Goal: Information Seeking & Learning: Learn about a topic

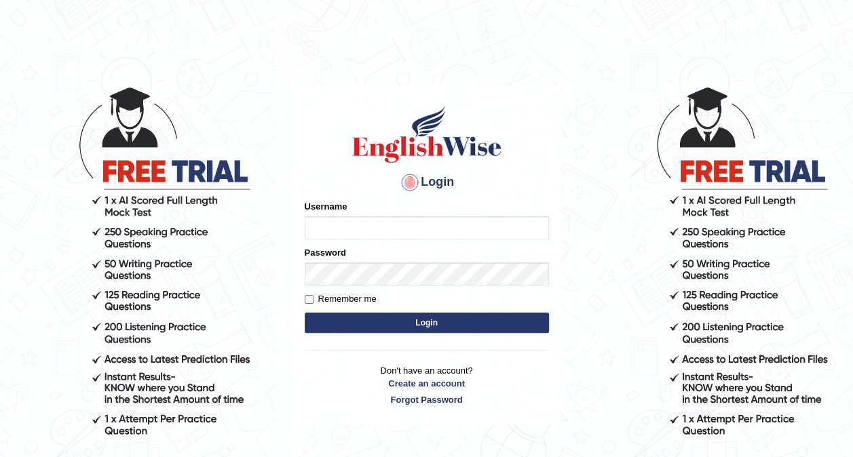
type input "H"
type input "Jessica2025"
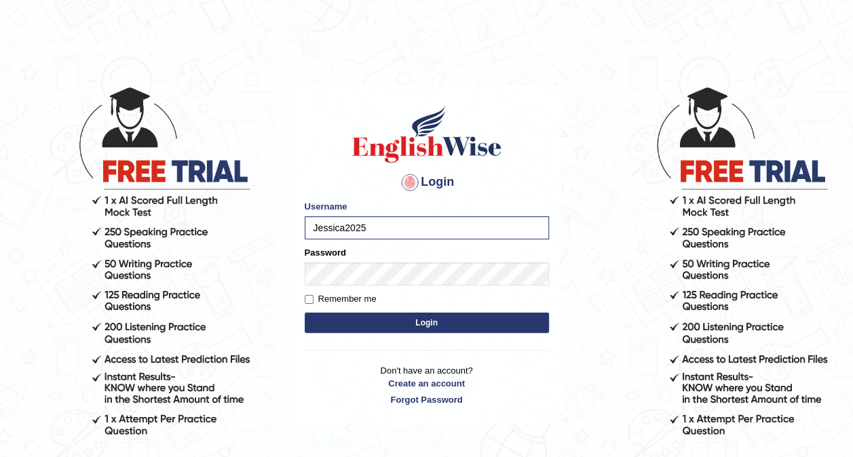
click at [361, 293] on label "Remember me" at bounding box center [341, 299] width 72 height 14
click at [313, 295] on input "Remember me" at bounding box center [309, 299] width 9 height 9
checkbox input "true"
click at [405, 326] on button "Login" at bounding box center [427, 323] width 244 height 20
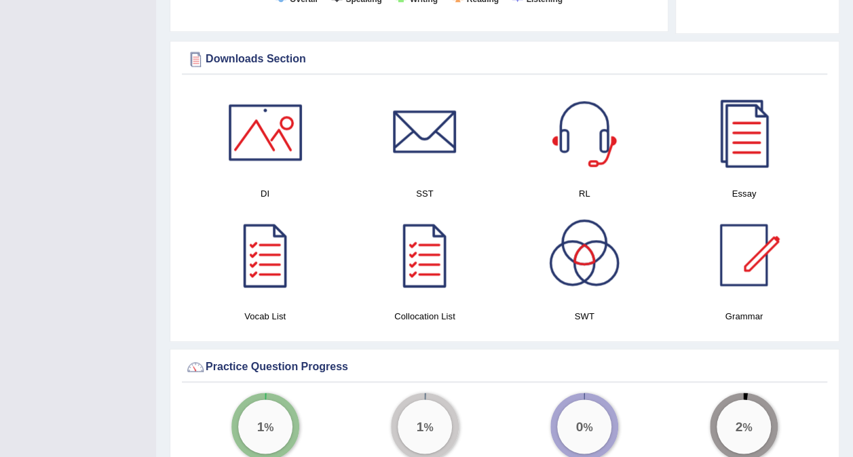
scroll to position [733, 0]
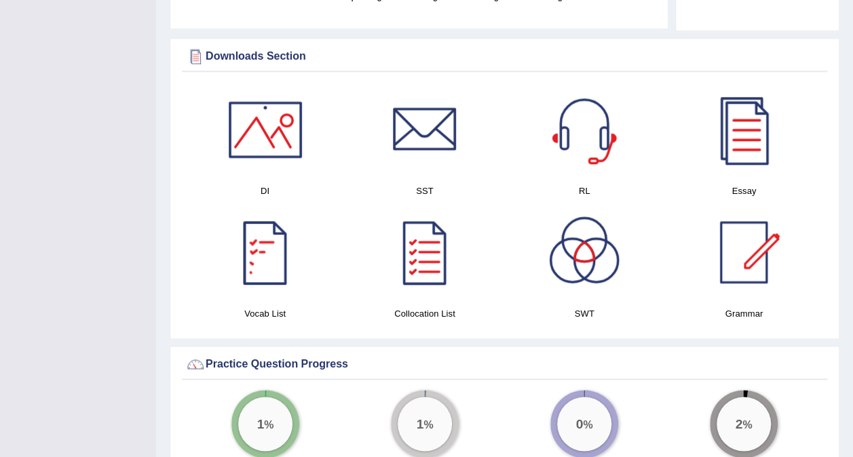
click at [267, 227] on div at bounding box center [265, 252] width 95 height 95
click at [451, 246] on div at bounding box center [424, 252] width 95 height 95
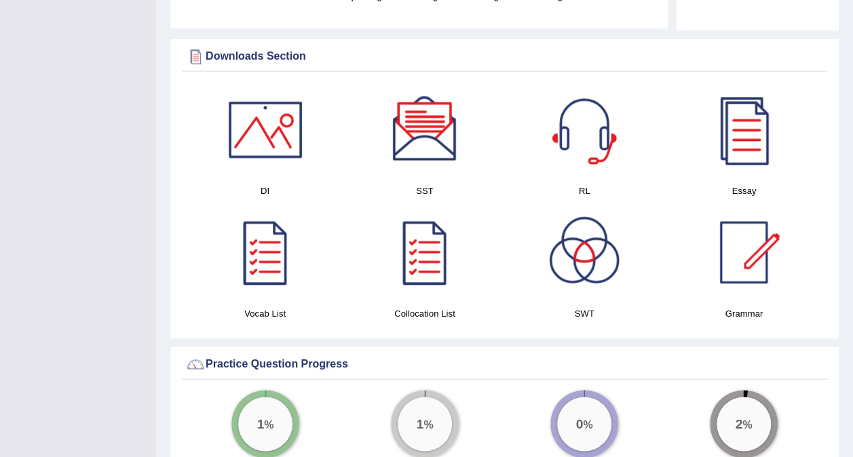
click at [435, 109] on div at bounding box center [424, 129] width 95 height 95
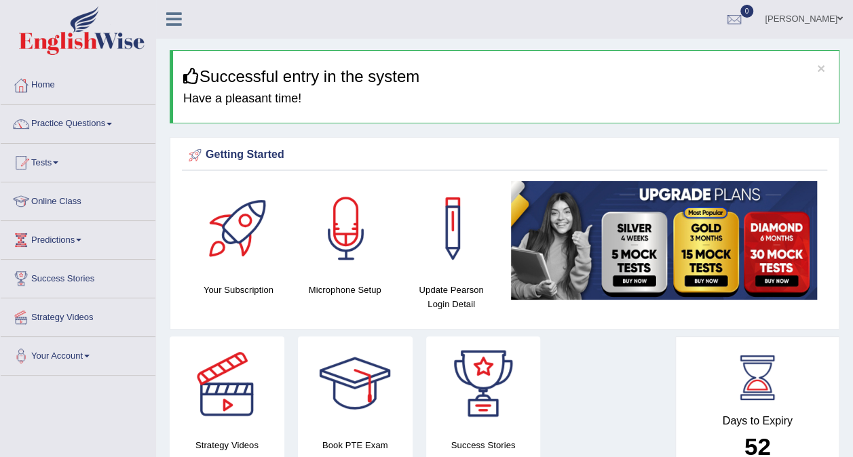
scroll to position [0, 0]
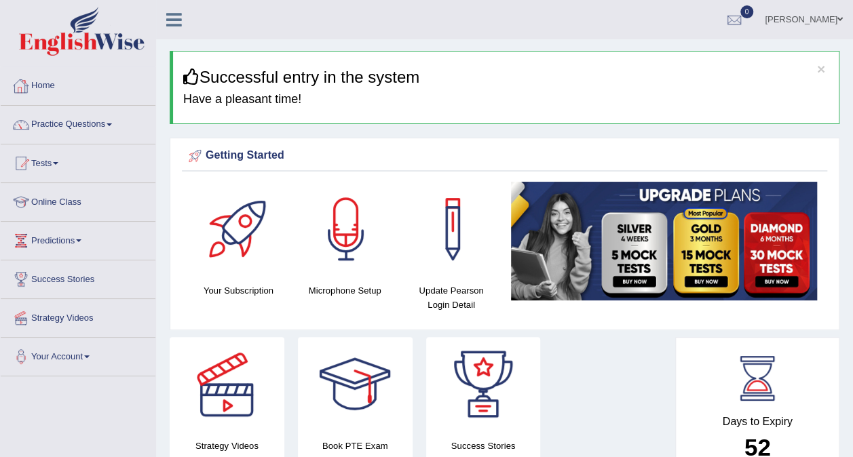
click at [51, 82] on link "Home" at bounding box center [78, 84] width 155 height 34
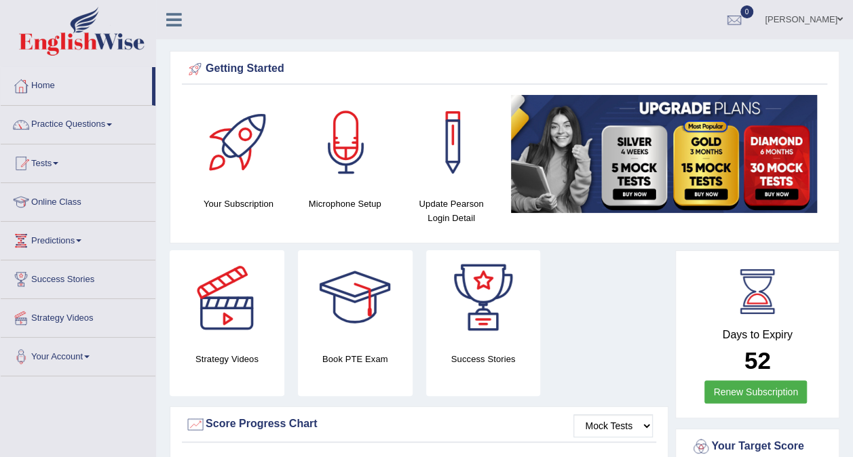
click at [61, 116] on link "Practice Questions" at bounding box center [78, 123] width 155 height 34
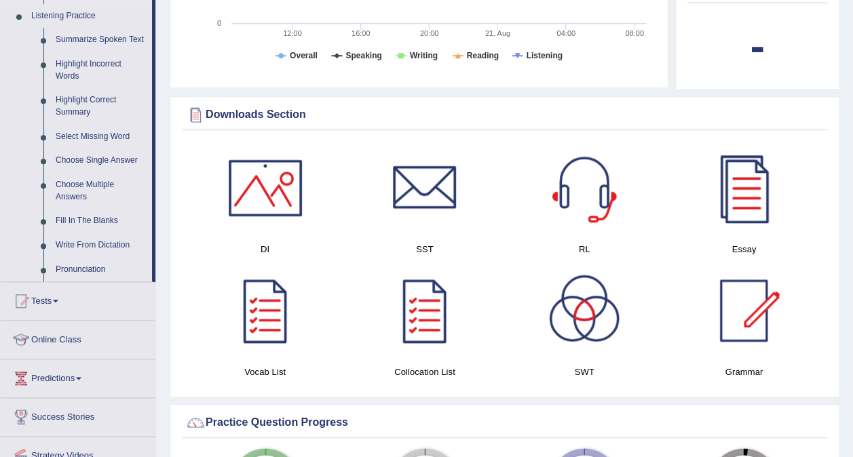
scroll to position [588, 0]
click at [85, 214] on link "Fill In The Blanks" at bounding box center [101, 220] width 102 height 24
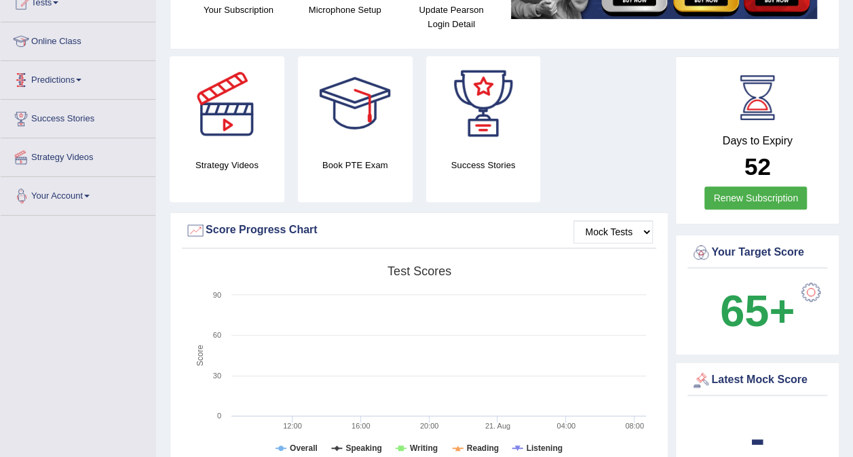
scroll to position [278, 0]
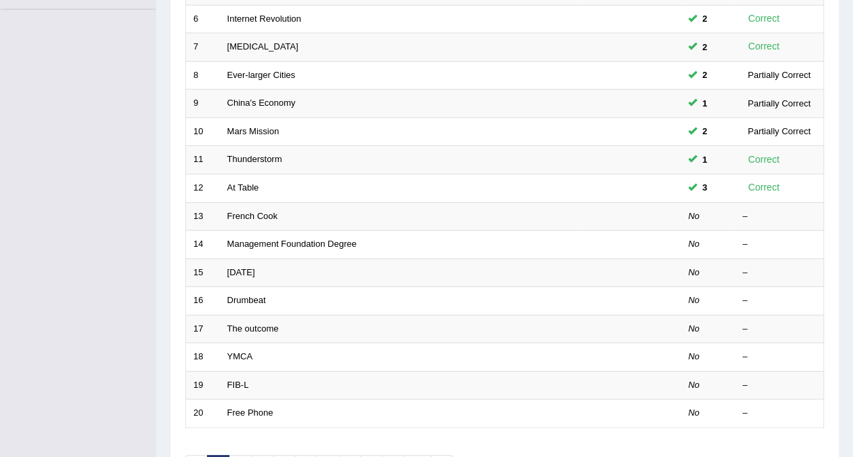
scroll to position [368, 0]
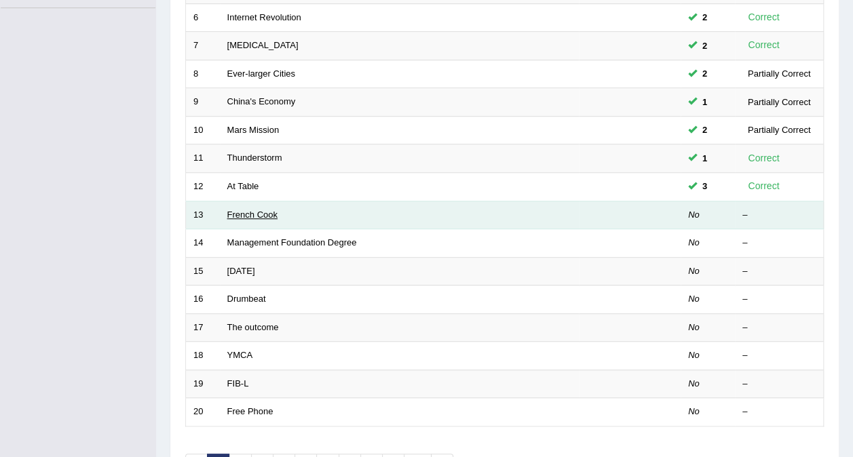
click at [256, 210] on link "French Cook" at bounding box center [252, 215] width 50 height 10
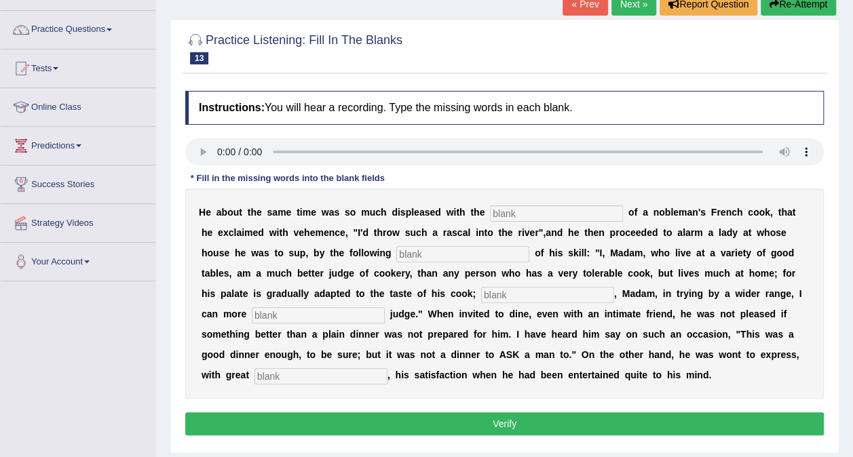
scroll to position [96, 0]
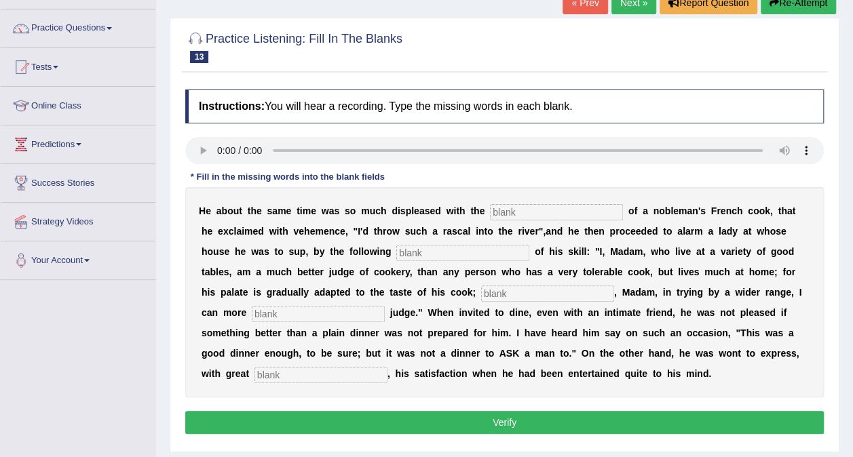
click at [490, 208] on input "text" at bounding box center [556, 212] width 133 height 16
type input "performances"
click at [396, 250] on input "text" at bounding box center [462, 253] width 133 height 16
type input "manifesto"
click at [481, 292] on input "text" at bounding box center [547, 294] width 133 height 16
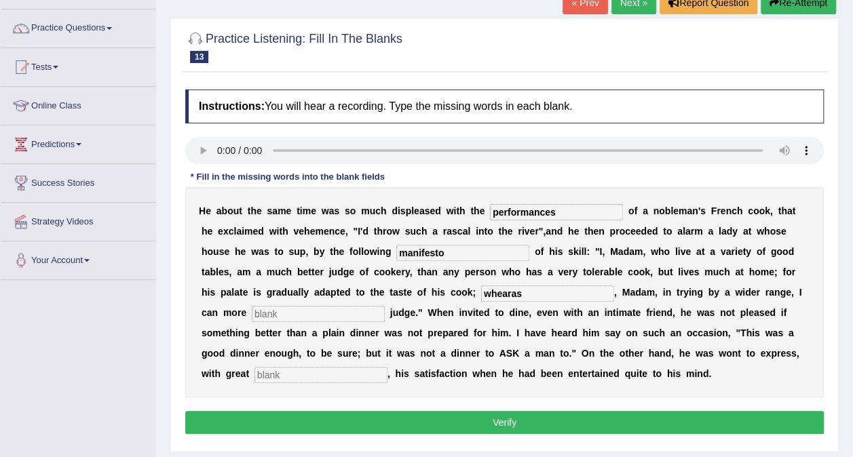
type input "whearas"
click at [385, 306] on input "text" at bounding box center [318, 314] width 133 height 16
type input "expositely"
click at [387, 367] on input "text" at bounding box center [320, 375] width 133 height 16
type input "c"
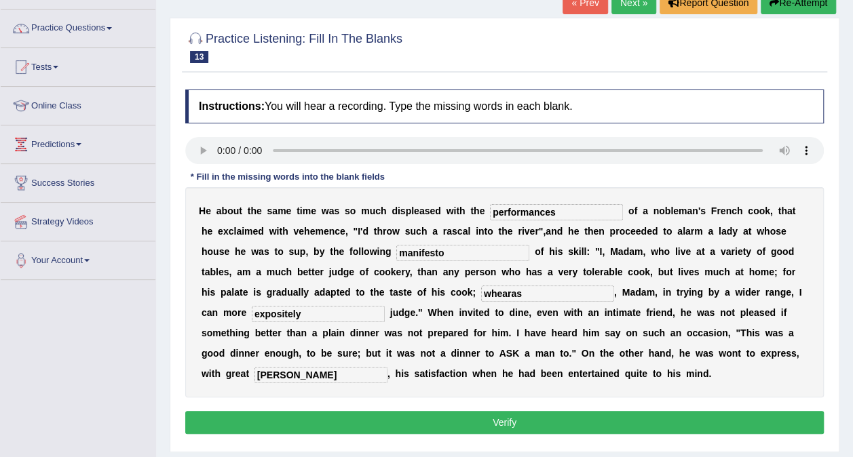
type input "klein"
click at [481, 293] on input "whearas" at bounding box center [547, 294] width 133 height 16
type input "whereas"
click at [480, 422] on button "Verify" at bounding box center [504, 422] width 638 height 23
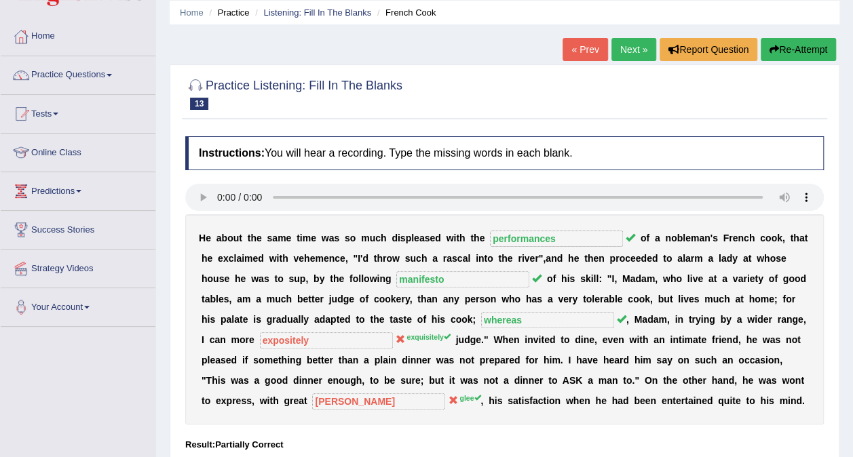
scroll to position [49, 0]
click at [779, 45] on button "Re-Attempt" at bounding box center [798, 50] width 75 height 23
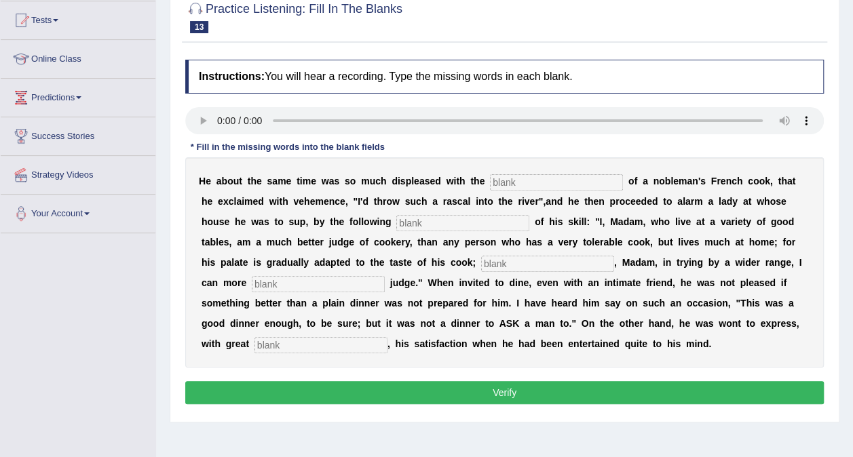
scroll to position [144, 0]
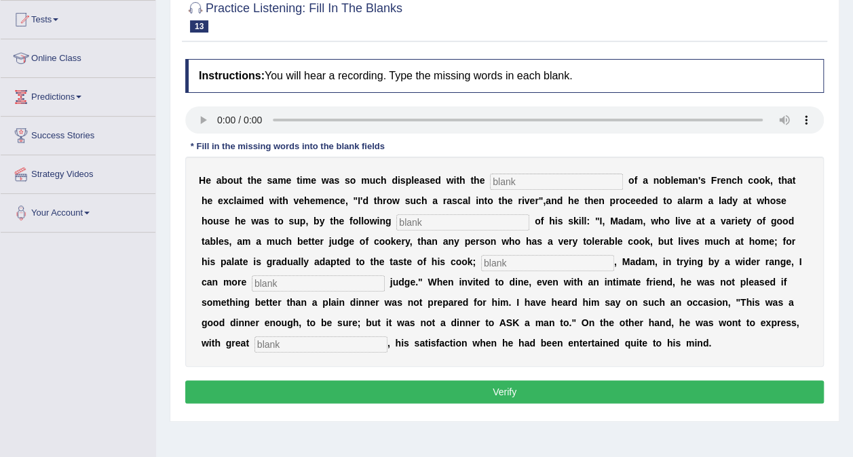
click at [490, 180] on input "text" at bounding box center [556, 182] width 133 height 16
type input "performances"
click at [396, 225] on input "text" at bounding box center [462, 222] width 133 height 16
type input "manifesto"
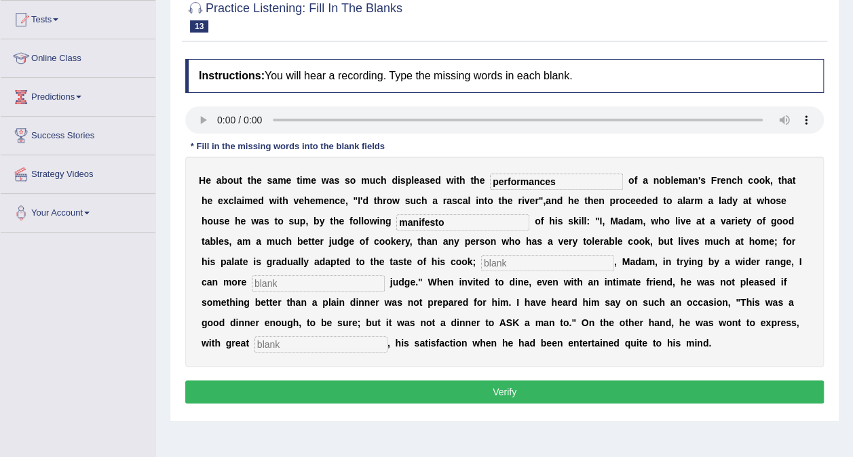
click at [481, 258] on input "text" at bounding box center [547, 263] width 133 height 16
type input "whereas"
click at [385, 275] on input "text" at bounding box center [318, 283] width 133 height 16
type input "ezquisitely"
click at [387, 337] on input "text" at bounding box center [320, 345] width 133 height 16
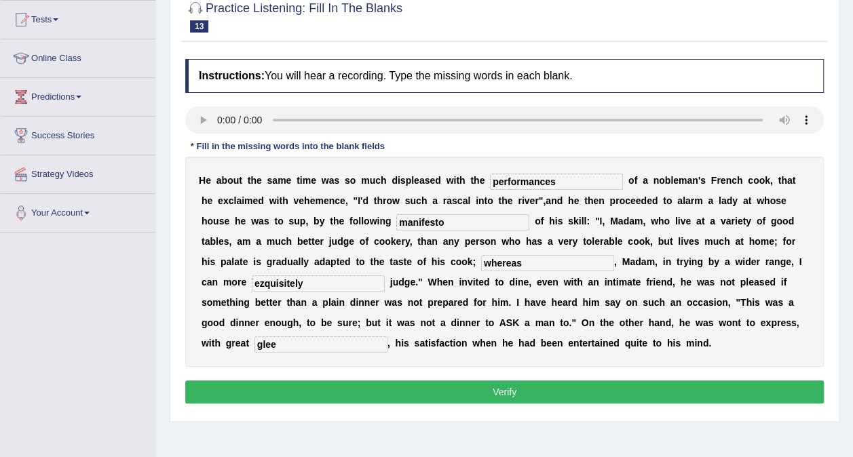
type input "glee"
click at [385, 275] on input "ezquisitely" at bounding box center [318, 283] width 133 height 16
click at [385, 275] on input "exquisitely" at bounding box center [318, 283] width 133 height 16
type input "exquisitively"
click at [649, 389] on button "Verify" at bounding box center [504, 392] width 638 height 23
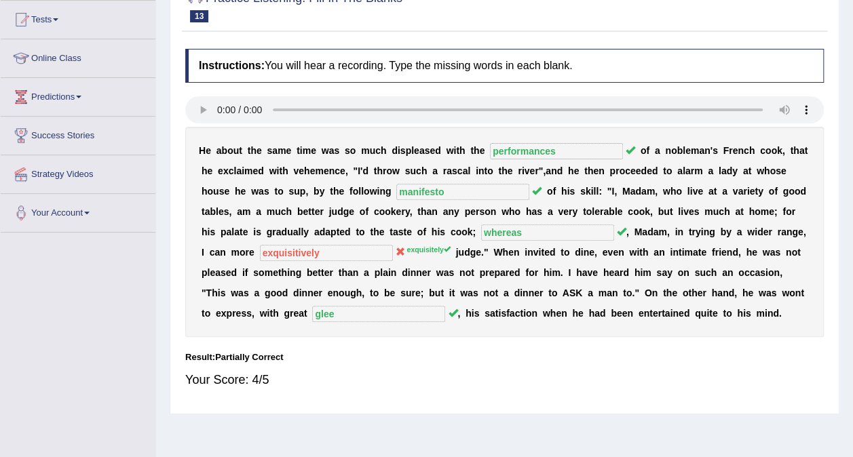
click at [649, 389] on div "Your Score: 4/5" at bounding box center [504, 380] width 638 height 33
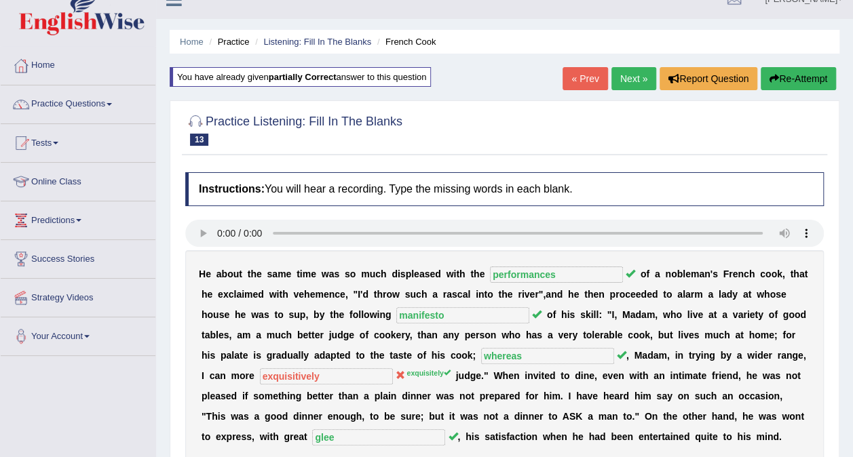
scroll to position [18, 0]
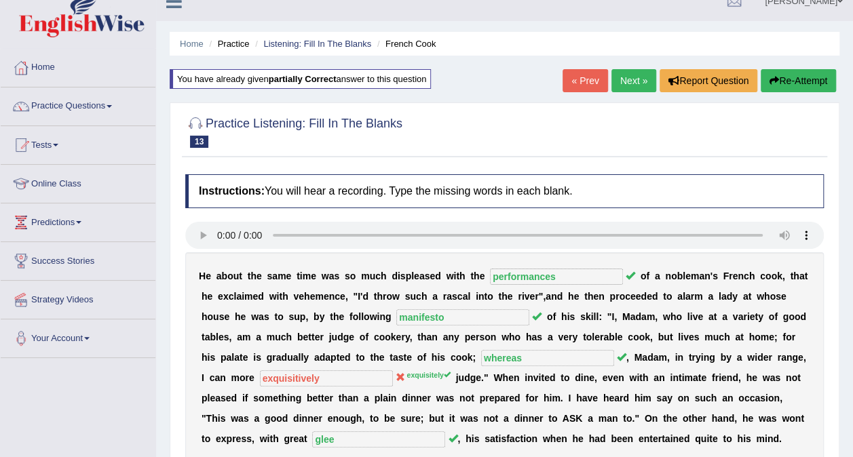
click at [636, 90] on link "Next »" at bounding box center [633, 80] width 45 height 23
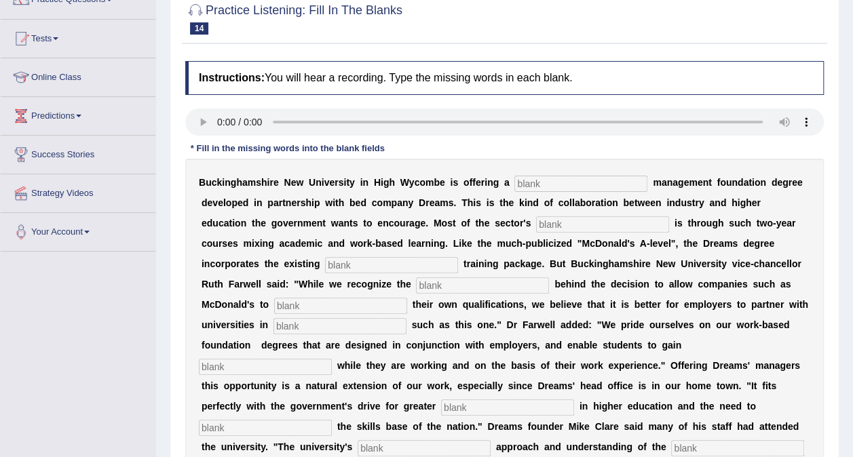
scroll to position [126, 0]
click at [514, 188] on input "text" at bounding box center [580, 183] width 133 height 16
type input "retail"
click at [536, 221] on input "text" at bounding box center [602, 224] width 133 height 16
type input "expansion"
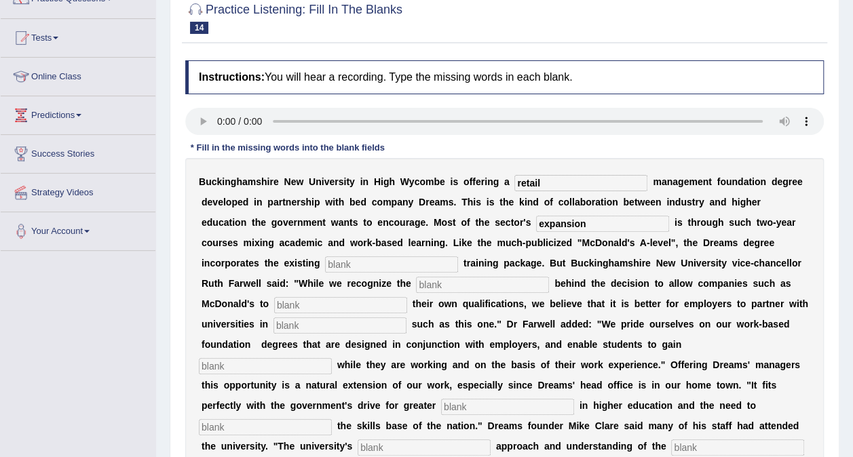
click at [458, 256] on input "text" at bounding box center [391, 264] width 133 height 16
type input "company"
click at [416, 280] on input "text" at bounding box center [482, 285] width 133 height 16
click at [407, 297] on input "text" at bounding box center [340, 305] width 133 height 16
type input "award"
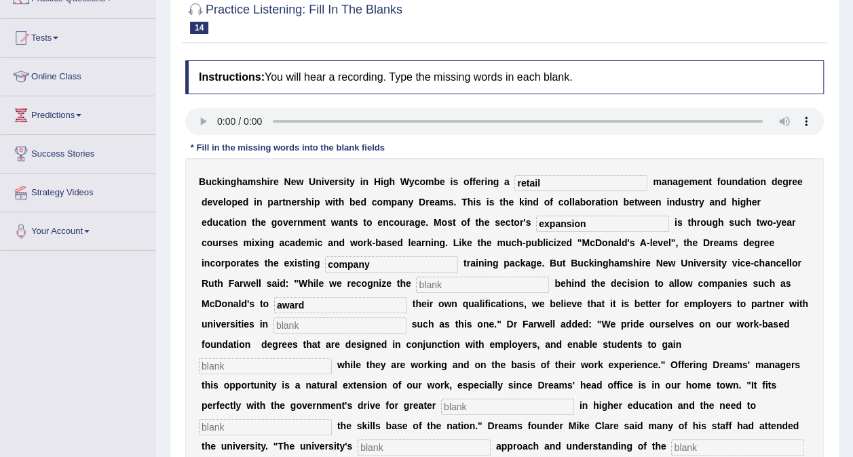
click at [416, 284] on input "text" at bounding box center [482, 285] width 133 height 16
type input "empact"
click at [406, 318] on input "text" at bounding box center [339, 326] width 133 height 16
type input "initiatives"
click at [332, 358] on input "text" at bounding box center [265, 366] width 133 height 16
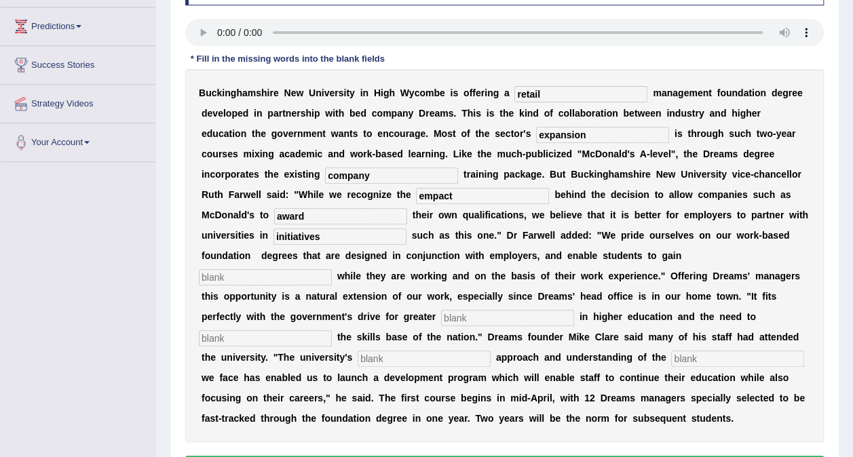
scroll to position [215, 0]
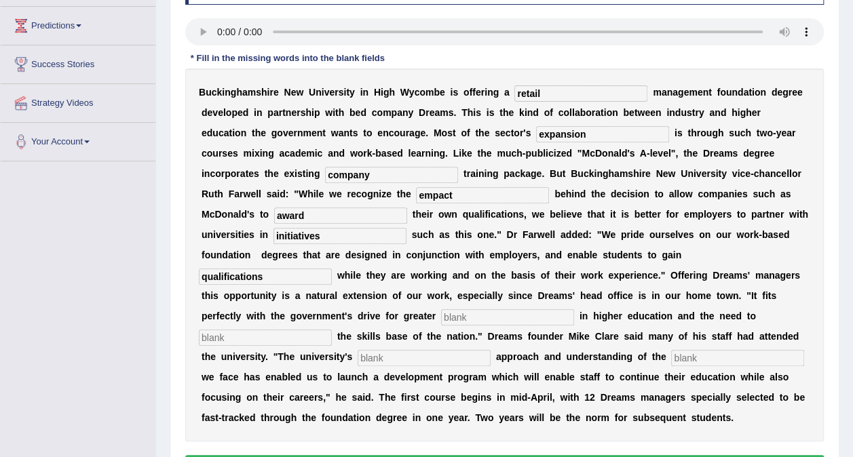
type input "qualifications"
click at [478, 309] on input "text" at bounding box center [507, 317] width 133 height 16
type input "part"
click at [275, 330] on input "text" at bounding box center [265, 338] width 133 height 16
type input "skills"
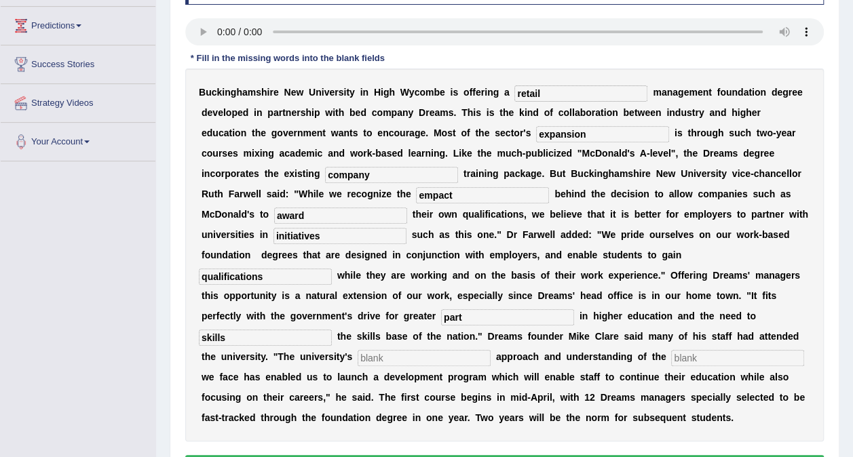
click at [472, 309] on input "part" at bounding box center [507, 317] width 133 height 16
click at [386, 350] on input "text" at bounding box center [424, 358] width 133 height 16
type input "prigmatic"
click at [671, 350] on input "text" at bounding box center [737, 358] width 133 height 16
type input "challenges"
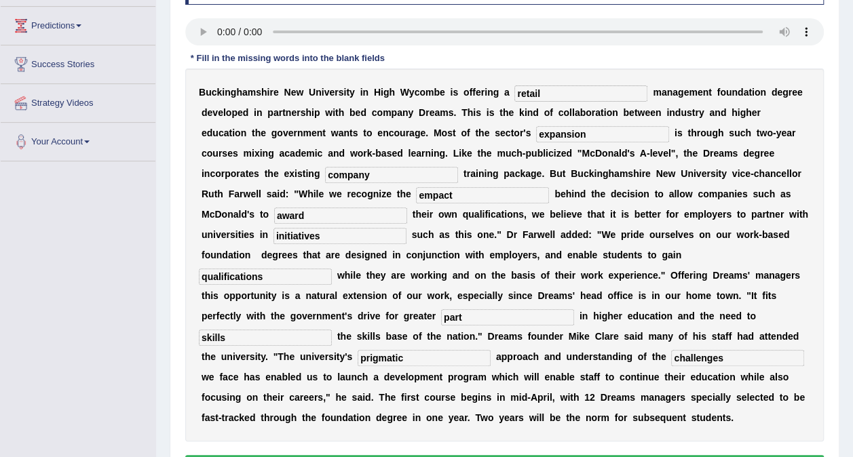
click at [484, 309] on input "part" at bounding box center [507, 317] width 133 height 16
type input "participation"
click at [416, 192] on input "empact" at bounding box center [482, 195] width 133 height 16
click at [416, 199] on input "empact" at bounding box center [482, 195] width 133 height 16
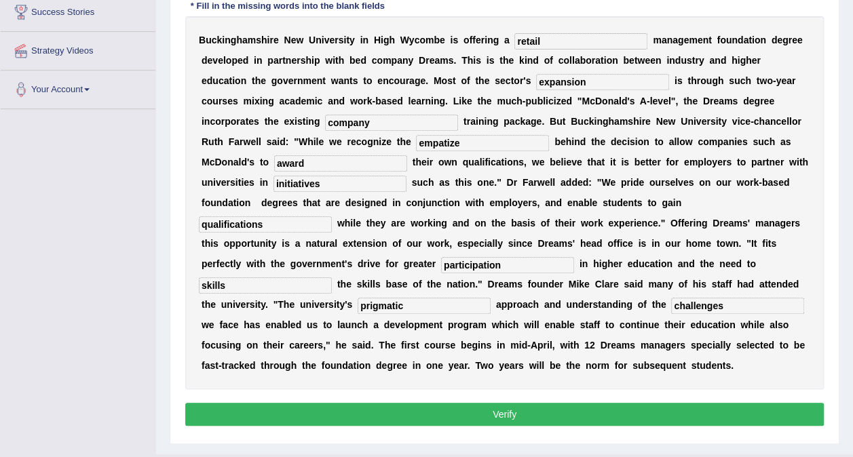
scroll to position [277, 0]
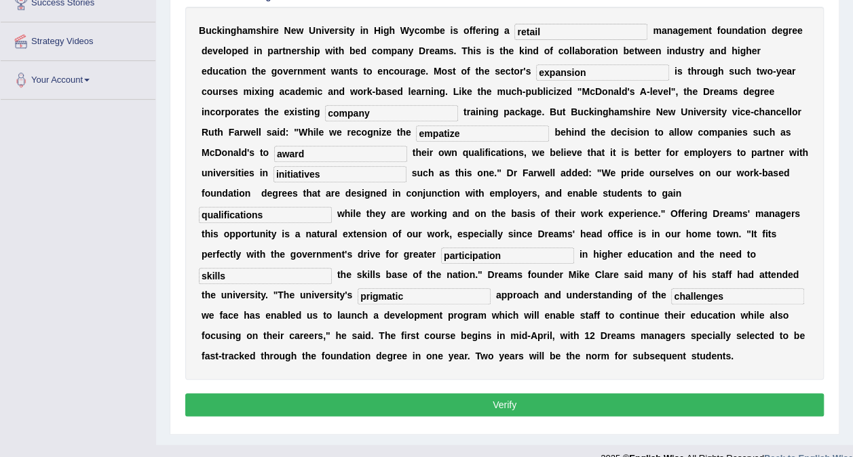
type input "empatize"
click at [460, 394] on button "Verify" at bounding box center [504, 405] width 638 height 23
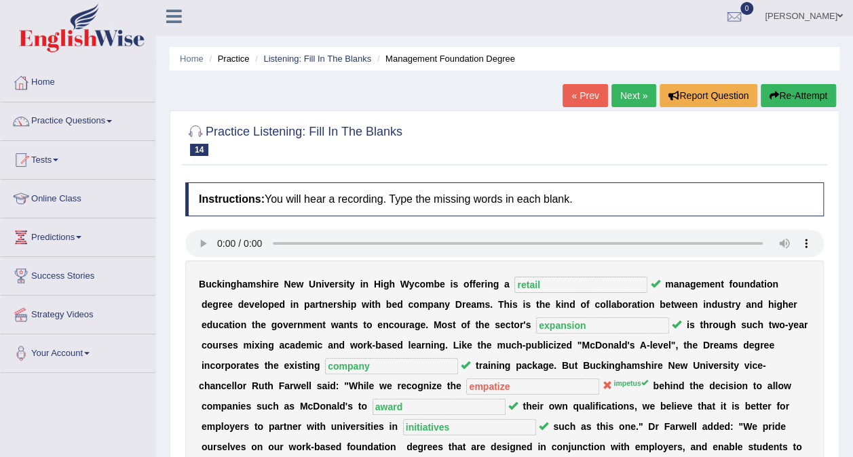
scroll to position [3, 0]
click at [797, 96] on button "Re-Attempt" at bounding box center [798, 96] width 75 height 23
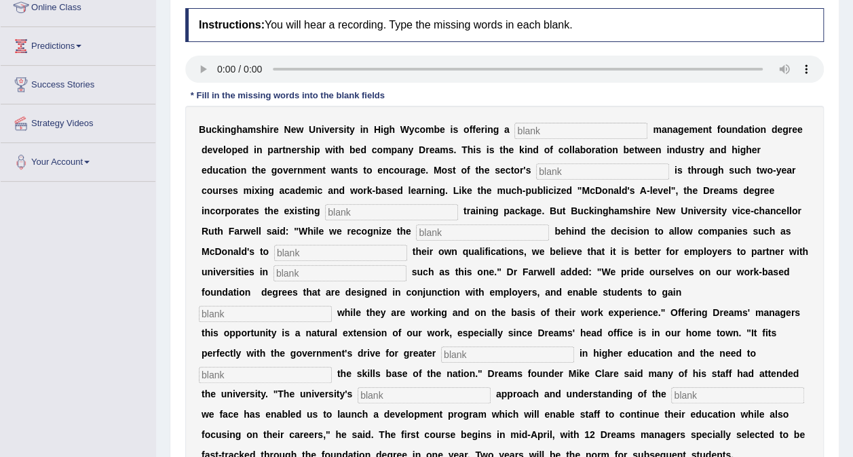
scroll to position [194, 0]
click at [514, 123] on input "text" at bounding box center [580, 131] width 133 height 16
type input "retail"
click at [459, 159] on div "B u c k i n g h a m s h i r e N e w U n i v e r s i t y i n H i g h W y c o m b…" at bounding box center [504, 293] width 638 height 373
click at [536, 173] on input "text" at bounding box center [602, 172] width 133 height 16
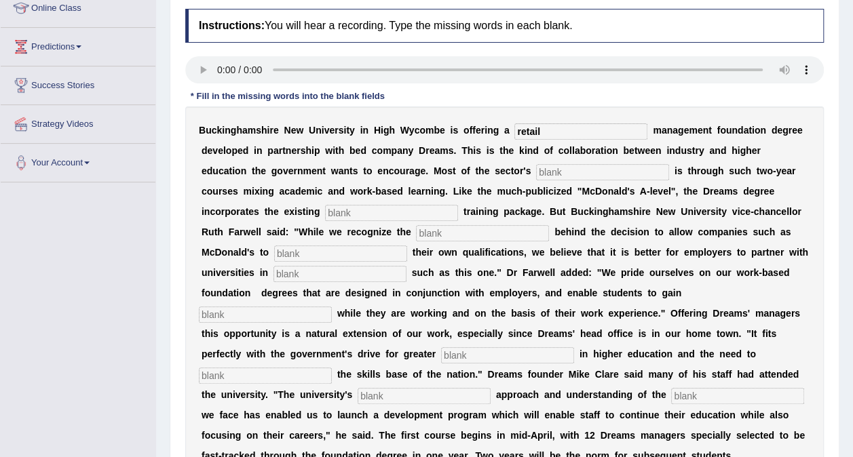
click at [536, 173] on input "text" at bounding box center [602, 172] width 133 height 16
type input "expansion"
click at [458, 205] on input "text" at bounding box center [391, 213] width 133 height 16
type input "company"
click at [416, 236] on input "text" at bounding box center [482, 233] width 133 height 16
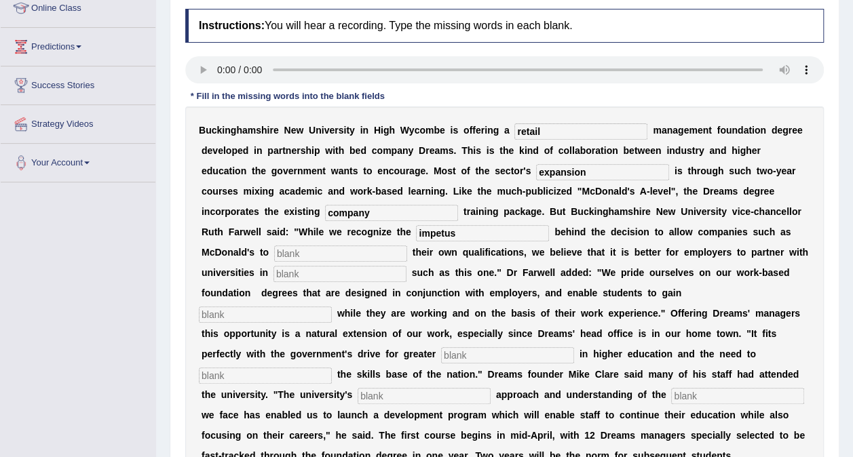
type input "impetus"
click at [407, 246] on input "text" at bounding box center [340, 254] width 133 height 16
type input "aeard"
click at [406, 266] on input "text" at bounding box center [339, 274] width 133 height 16
type input "intiatives"
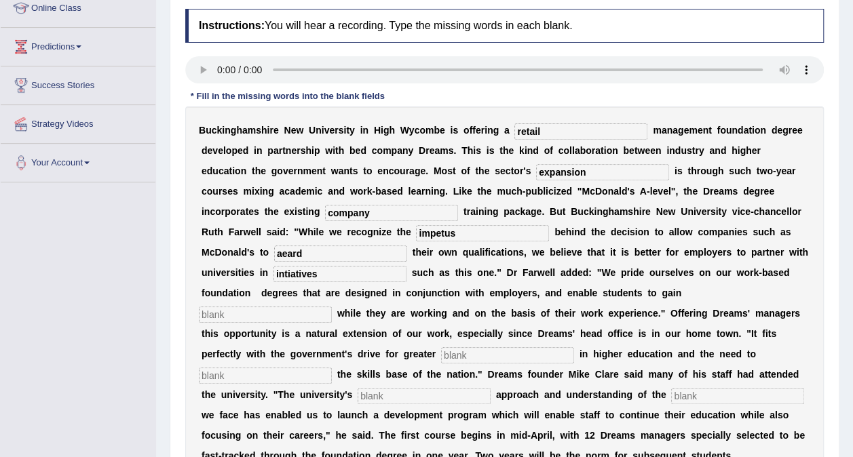
click at [407, 246] on input "aeard" at bounding box center [340, 254] width 133 height 16
type input "award"
click at [332, 307] on input "text" at bounding box center [265, 315] width 133 height 16
type input "qualifications"
click at [478, 347] on input "text" at bounding box center [507, 355] width 133 height 16
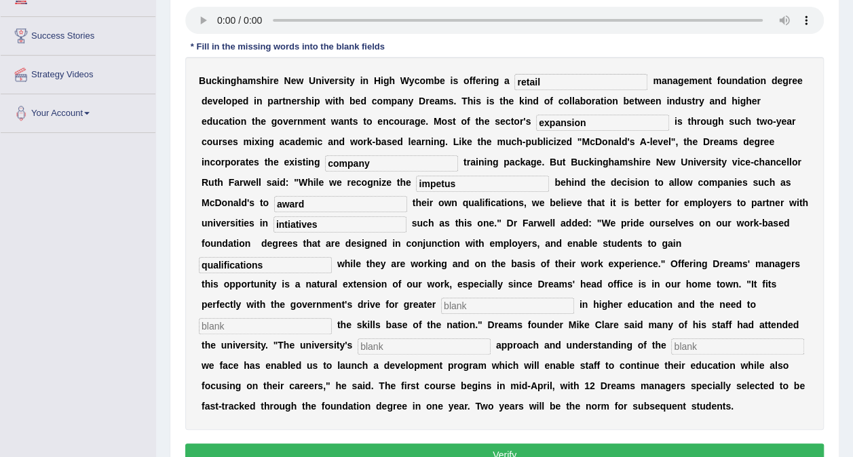
scroll to position [244, 0]
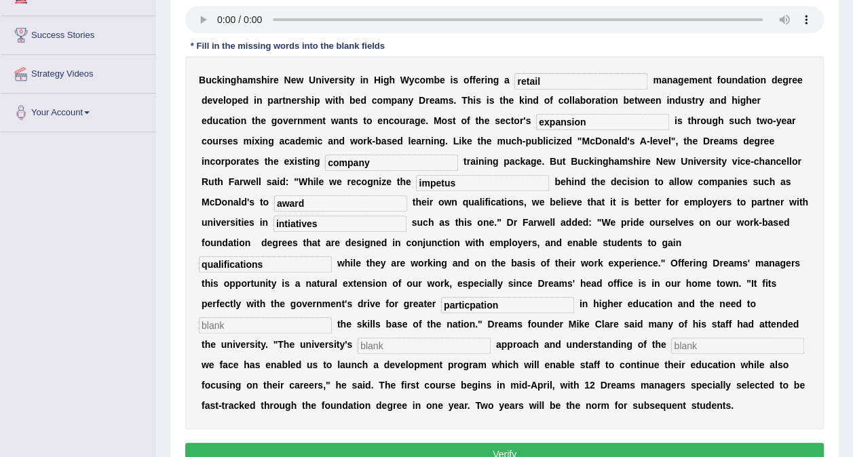
type input "particpation"
click at [249, 318] on input "text" at bounding box center [265, 326] width 133 height 16
type input "enhances"
click at [358, 338] on input "text" at bounding box center [424, 346] width 133 height 16
type input "pragmatic"
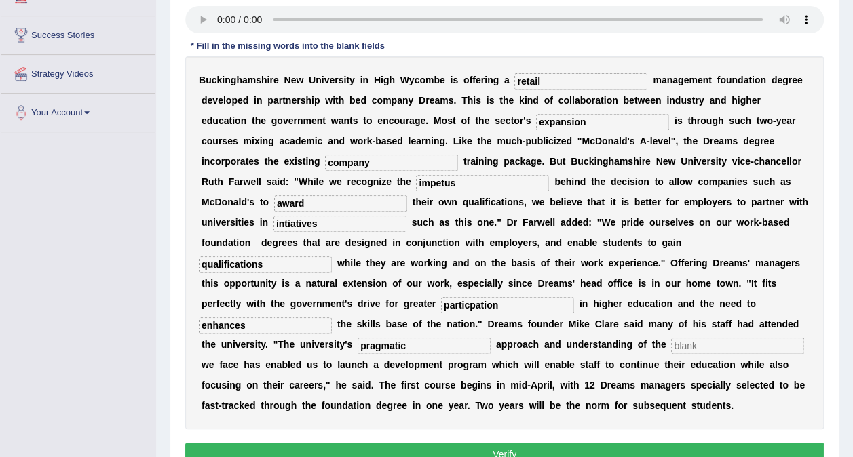
click at [671, 338] on input "text" at bounding box center [737, 346] width 133 height 16
type input "challenges"
click at [294, 318] on input "enhances" at bounding box center [265, 326] width 133 height 16
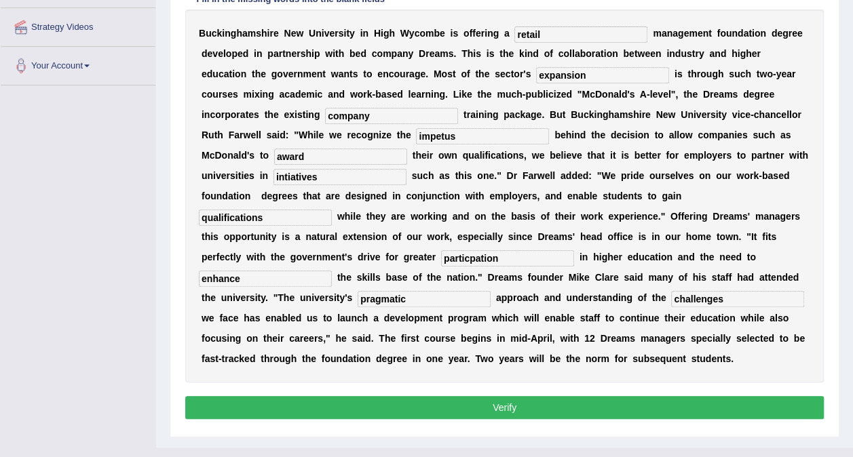
scroll to position [293, 0]
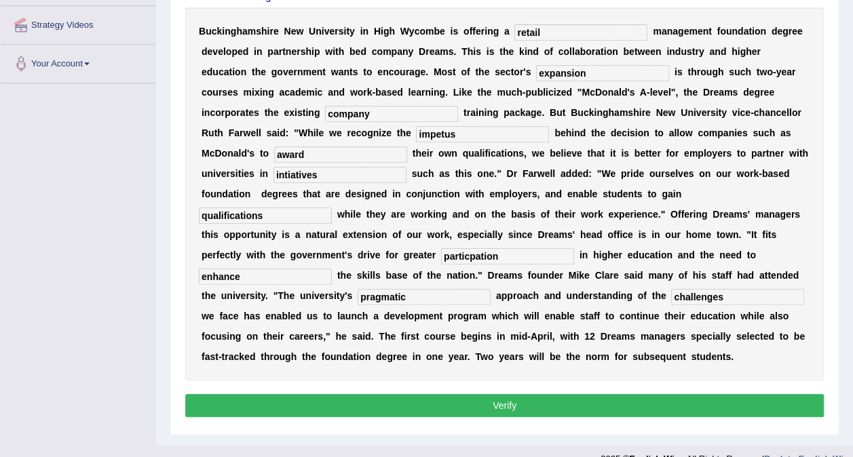
type input "enhance"
click at [541, 394] on button "Verify" at bounding box center [504, 405] width 638 height 23
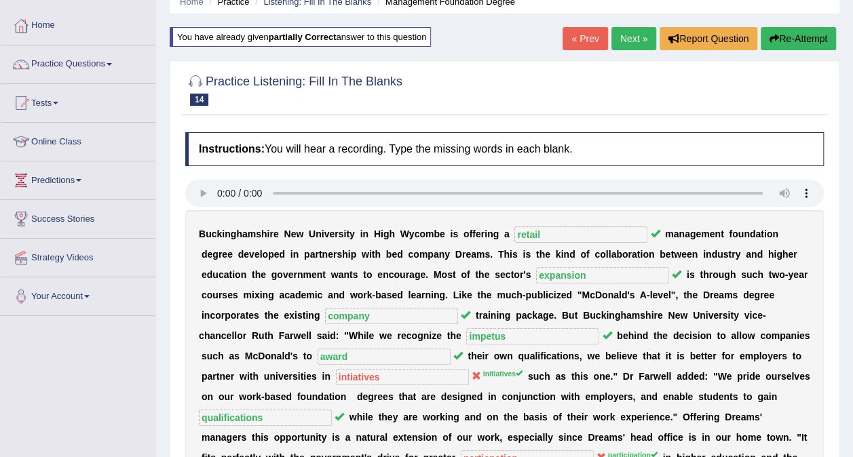
scroll to position [60, 0]
click at [642, 41] on link "Next »" at bounding box center [633, 39] width 45 height 23
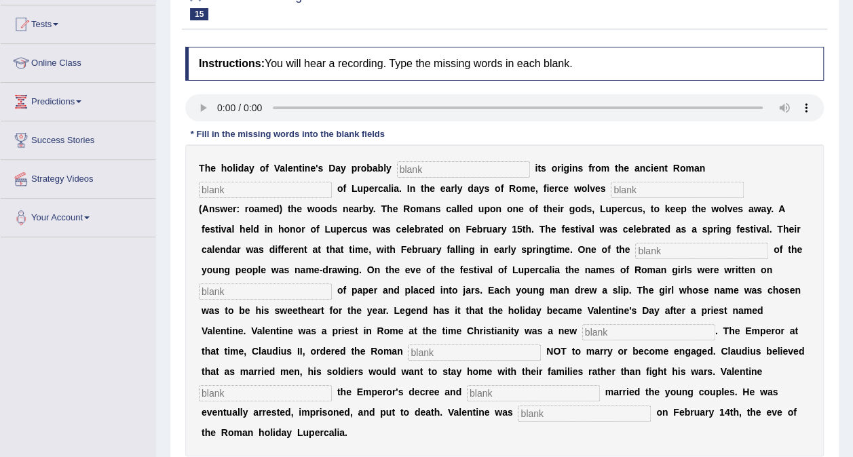
scroll to position [145, 0]
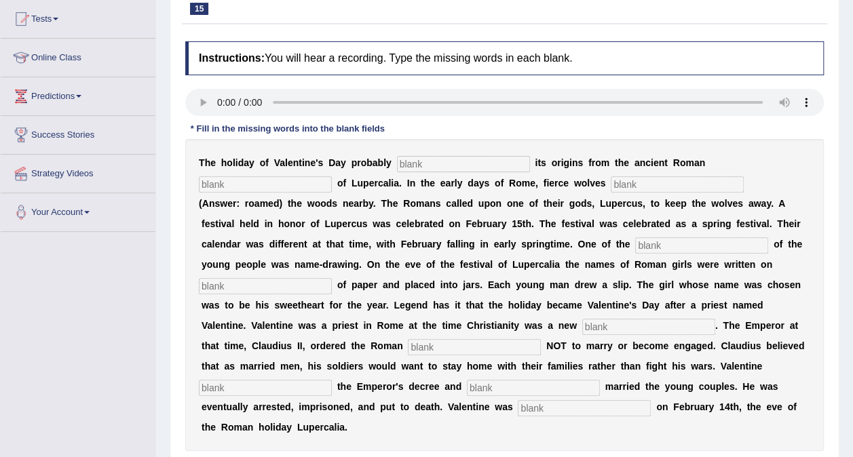
click at [408, 161] on input "text" at bounding box center [463, 164] width 133 height 16
type input "dee"
click at [332, 176] on input "text" at bounding box center [265, 184] width 133 height 16
type input "feaat"
click at [611, 178] on input "text" at bounding box center [677, 184] width 133 height 16
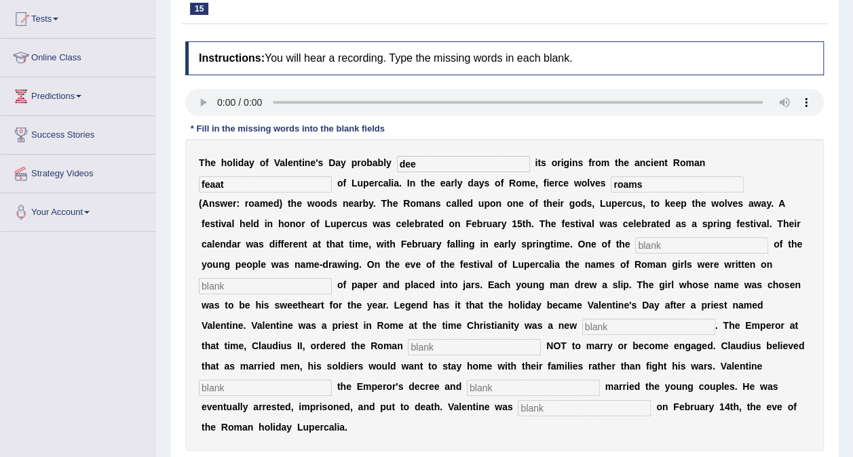
type input "roams"
click at [332, 176] on input "feaat" at bounding box center [265, 184] width 133 height 16
type input "feast"
click at [433, 166] on input "dee" at bounding box center [463, 164] width 133 height 16
type input "derive"
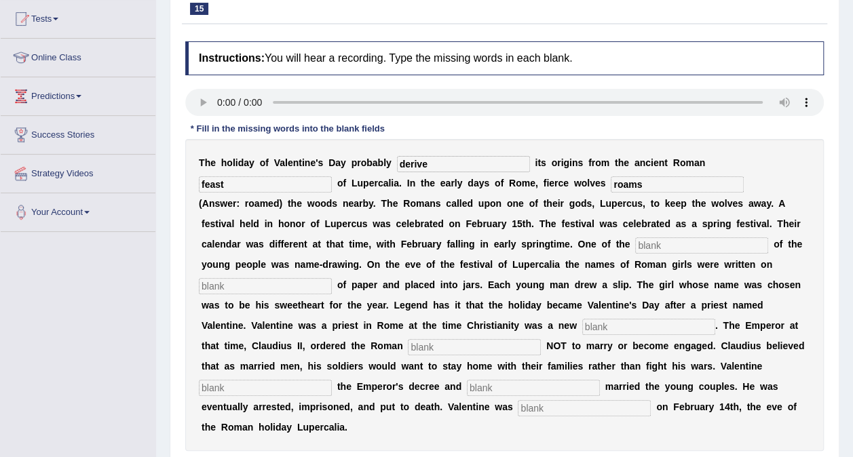
click at [635, 243] on input "text" at bounding box center [701, 245] width 133 height 16
type input "customs"
click at [332, 278] on input "text" at bounding box center [265, 286] width 133 height 16
type input "fleets"
click at [582, 325] on input "text" at bounding box center [648, 327] width 133 height 16
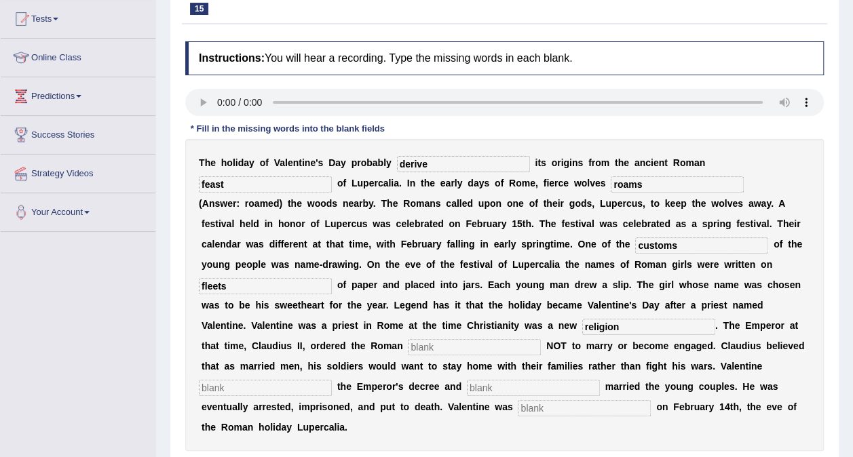
type input "religion"
click at [541, 339] on input "text" at bounding box center [474, 347] width 133 height 16
type input "soldiers"
click at [332, 380] on input "text" at bounding box center [265, 388] width 133 height 16
type input "de"
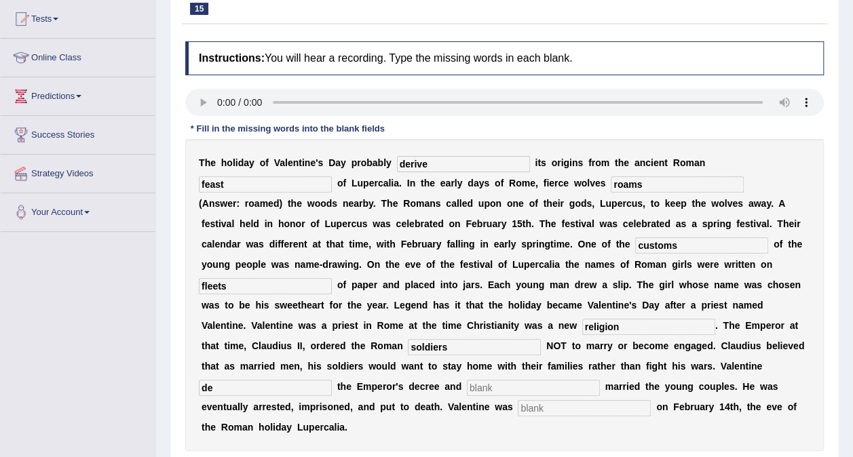
click at [600, 380] on input "text" at bounding box center [533, 388] width 133 height 16
type input "secretly"
click at [575, 400] on input "text" at bounding box center [584, 408] width 133 height 16
type input "beheaded"
click at [332, 380] on input "de" at bounding box center [265, 388] width 133 height 16
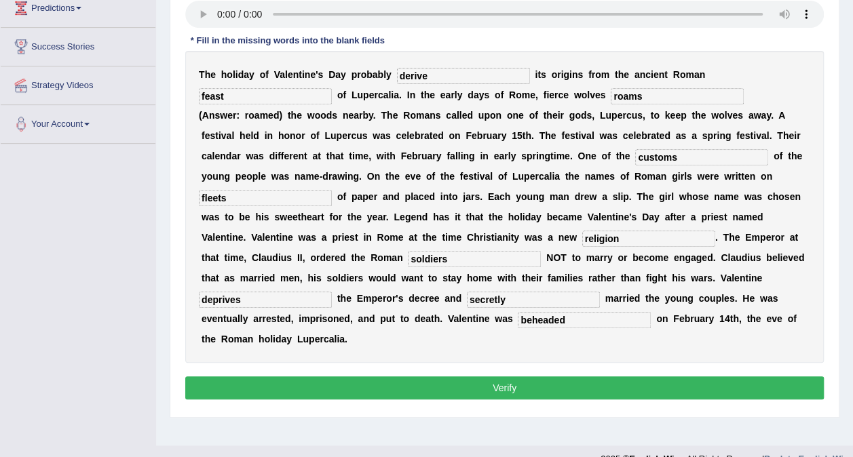
scroll to position [235, 0]
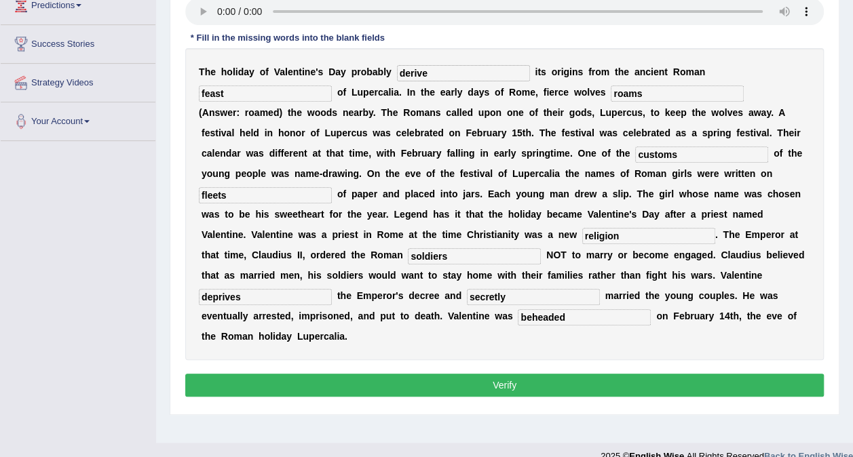
type input "deprives"
click at [332, 187] on input "fleets" at bounding box center [265, 195] width 133 height 16
type input "fleet"
click at [568, 374] on button "Verify" at bounding box center [504, 385] width 638 height 23
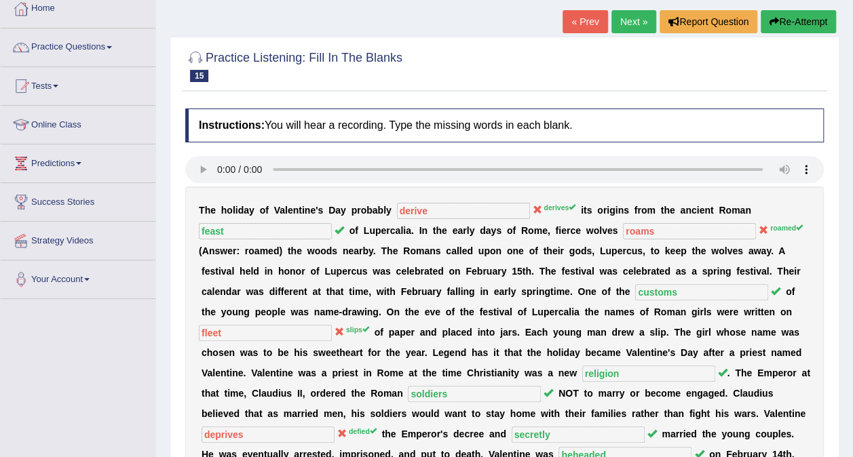
scroll to position [76, 0]
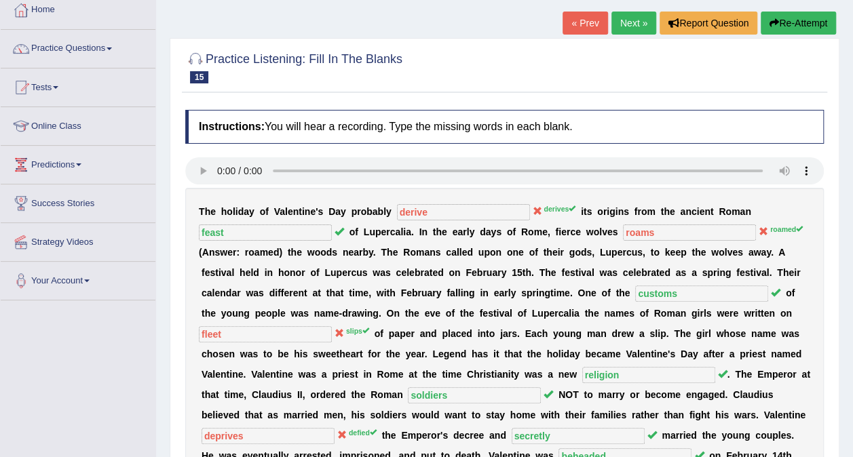
click at [775, 25] on icon "button" at bounding box center [773, 22] width 9 height 9
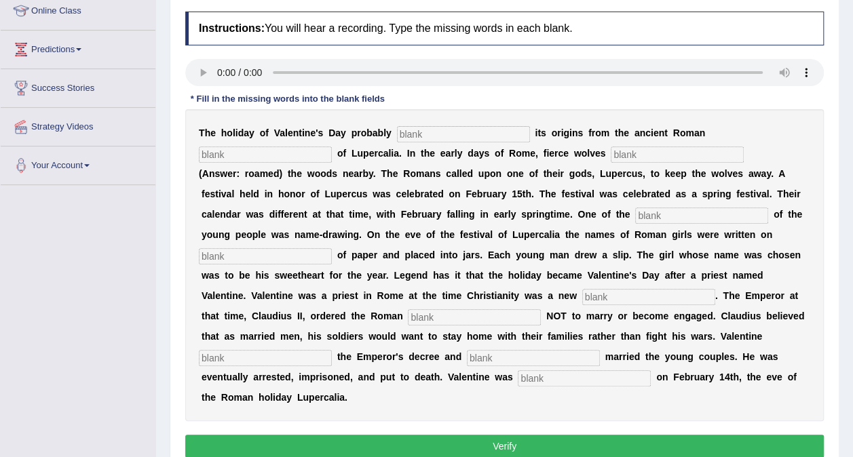
scroll to position [195, 0]
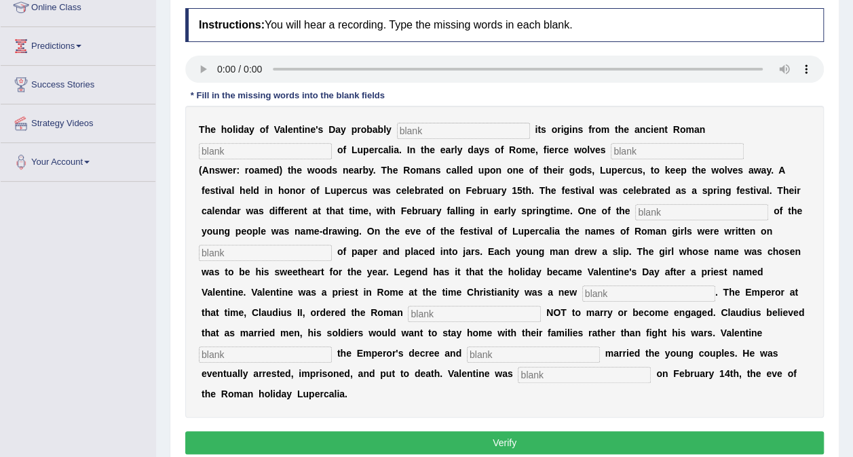
click at [407, 129] on input "text" at bounding box center [463, 131] width 133 height 16
type input "derives"
click at [332, 143] on input "text" at bounding box center [265, 151] width 133 height 16
type input "feast"
click at [611, 143] on input "text" at bounding box center [677, 151] width 133 height 16
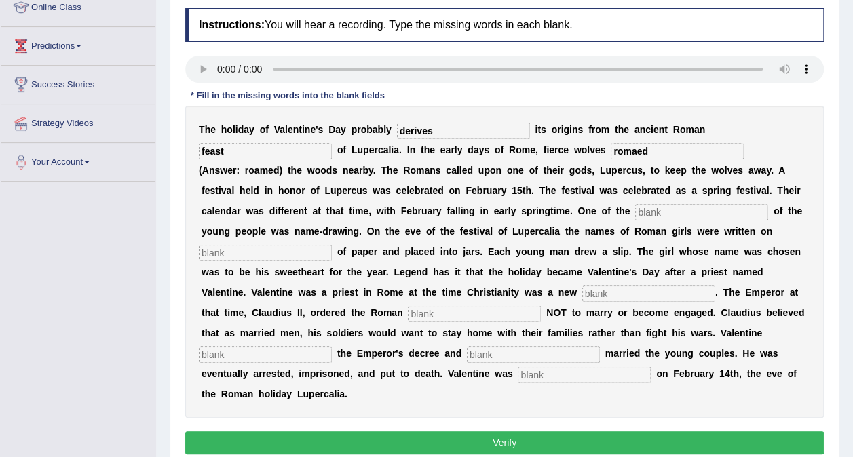
type input "romaed"
click at [635, 209] on input "text" at bounding box center [701, 212] width 133 height 16
type input "customs"
click at [332, 245] on input "text" at bounding box center [265, 253] width 133 height 16
type input "slips"
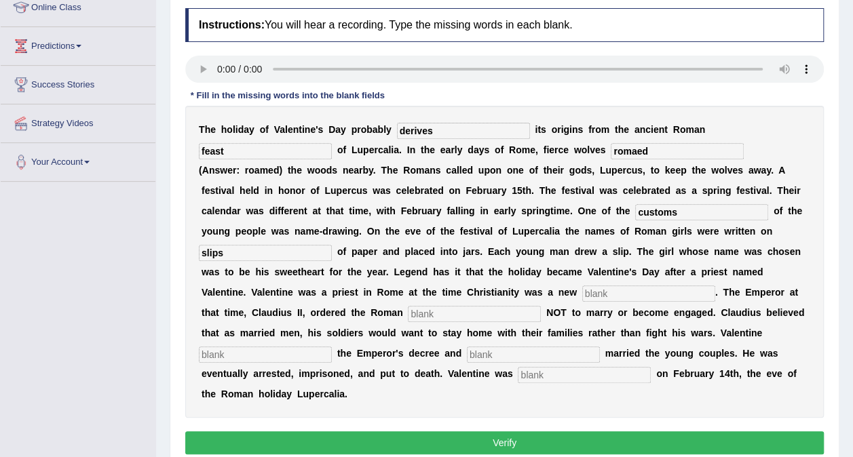
click at [582, 297] on input "text" at bounding box center [648, 294] width 133 height 16
type input "religion"
click at [541, 306] on input "text" at bounding box center [474, 314] width 133 height 16
type input "soldiers"
click at [326, 347] on input "text" at bounding box center [265, 355] width 133 height 16
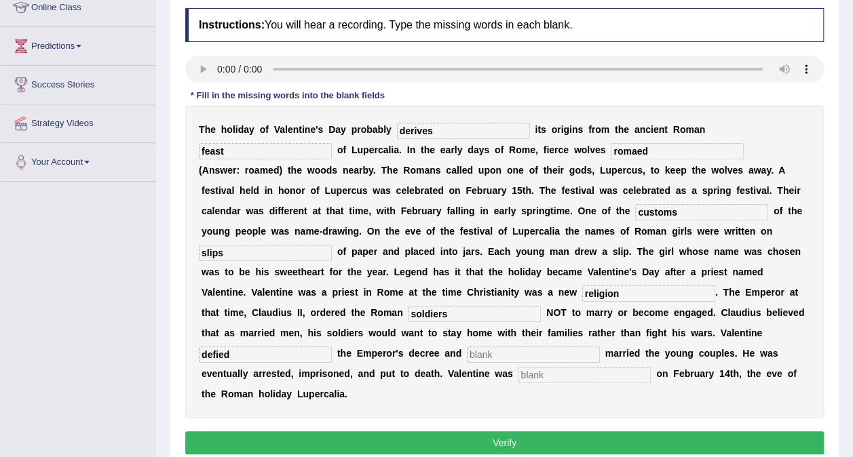
type input "defied"
click at [597, 347] on input "text" at bounding box center [533, 355] width 133 height 16
type input "secretly"
click at [575, 367] on input "text" at bounding box center [584, 375] width 133 height 16
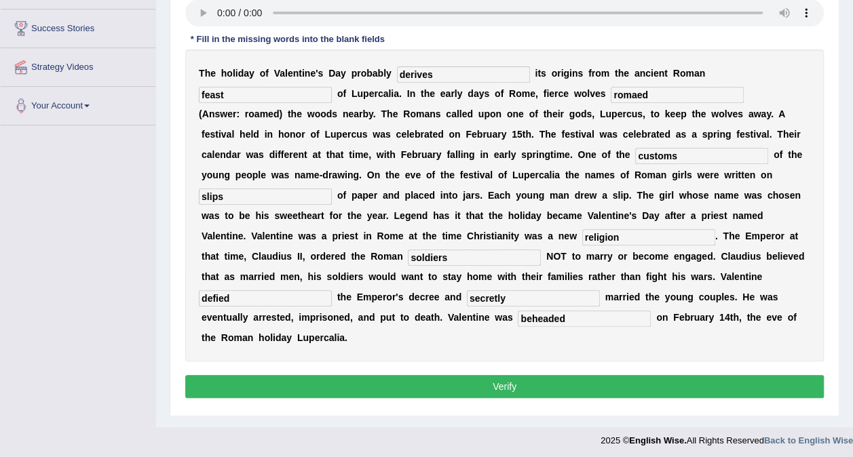
scroll to position [252, 0]
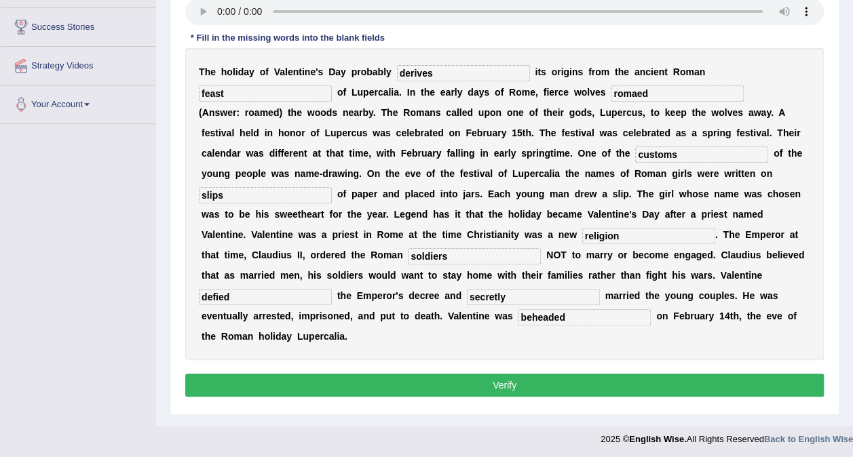
type input "beheaded"
click at [569, 374] on button "Verify" at bounding box center [504, 385] width 638 height 23
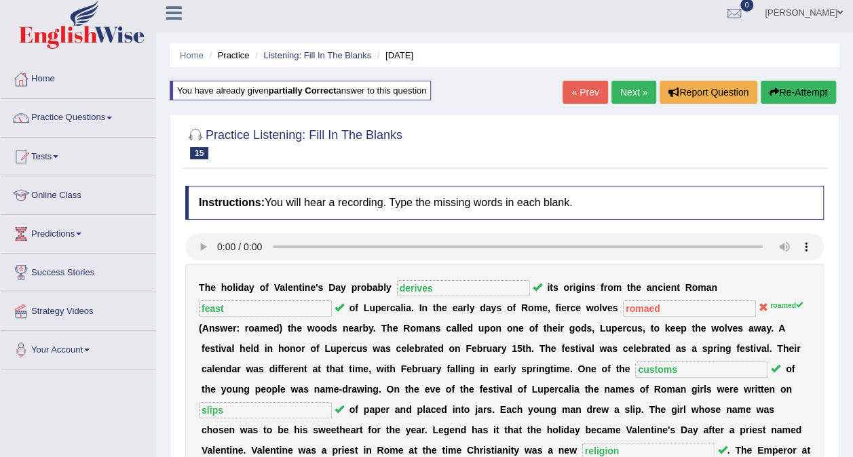
scroll to position [0, 0]
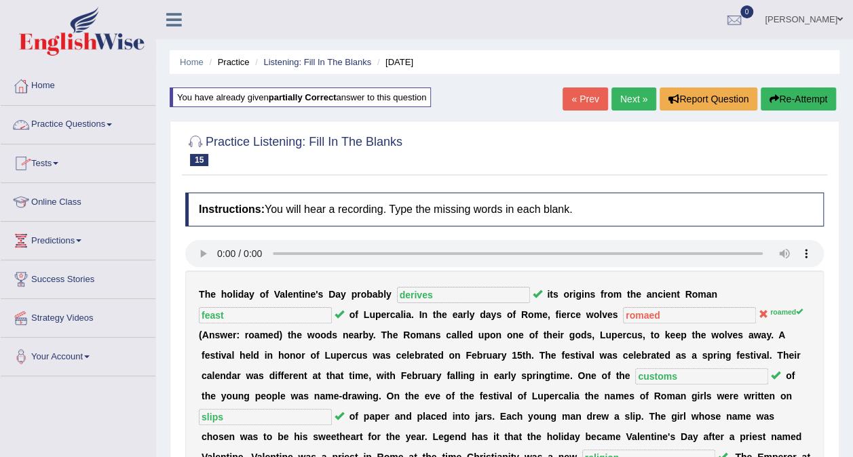
click at [81, 123] on link "Practice Questions" at bounding box center [78, 123] width 155 height 34
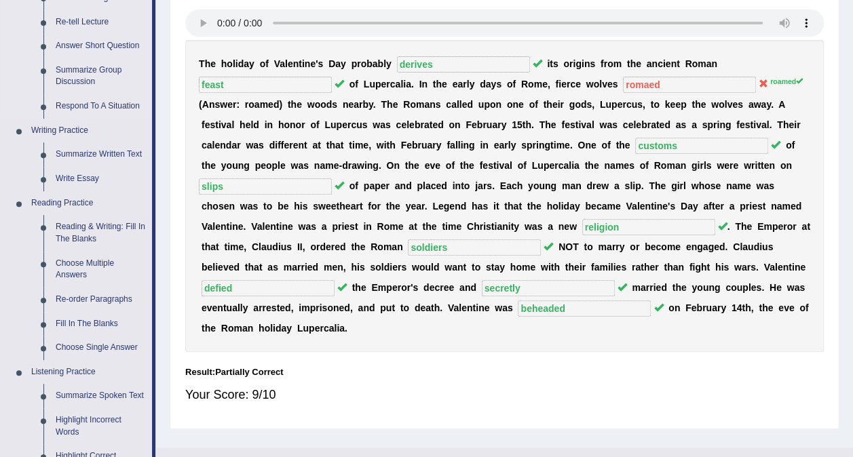
scroll to position [231, 0]
click at [96, 225] on link "Reading & Writing: Fill In The Blanks" at bounding box center [101, 232] width 102 height 36
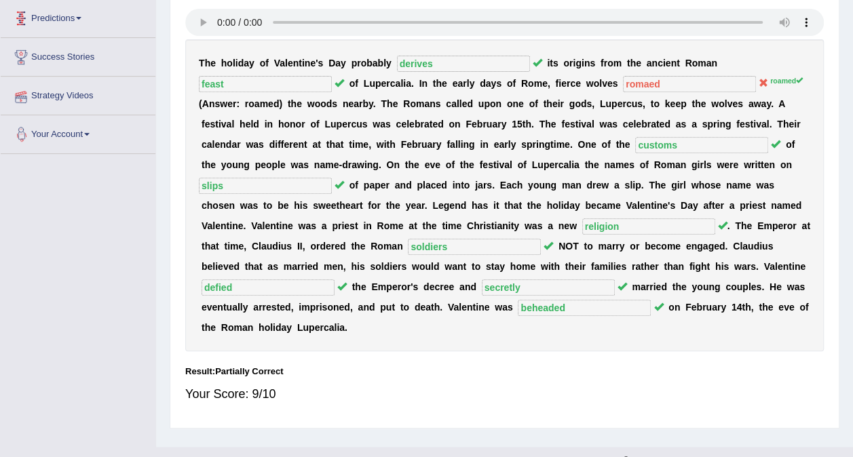
scroll to position [255, 0]
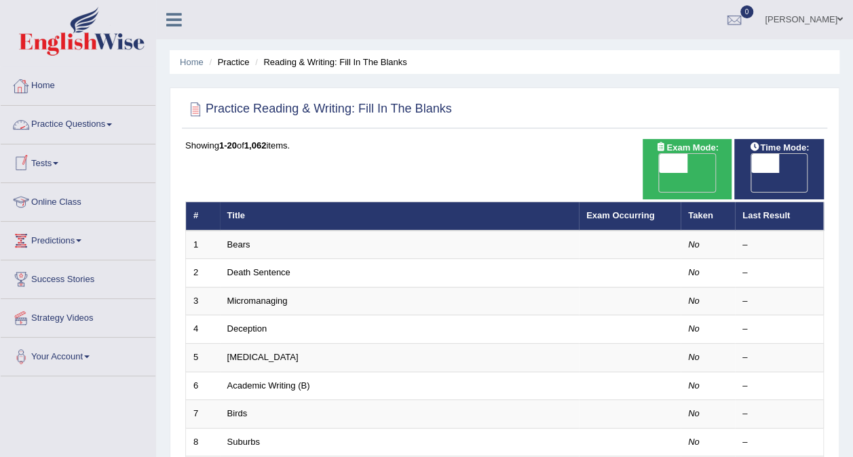
click at [49, 80] on link "Home" at bounding box center [78, 84] width 155 height 34
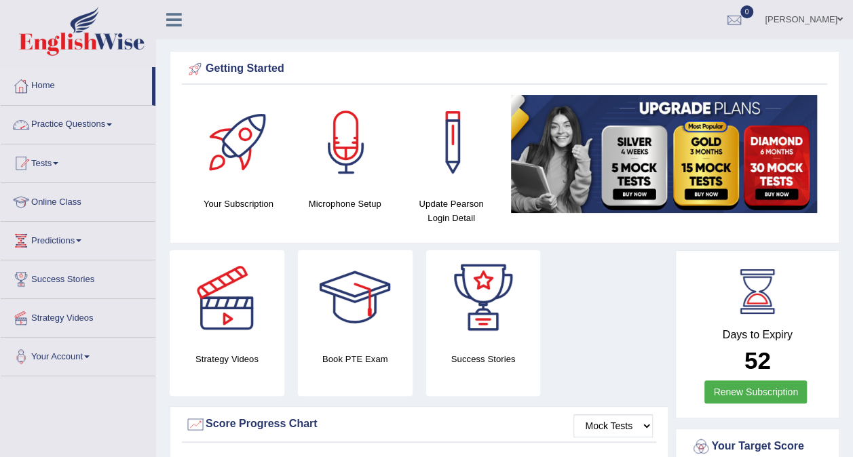
click at [64, 119] on link "Practice Questions" at bounding box center [78, 123] width 155 height 34
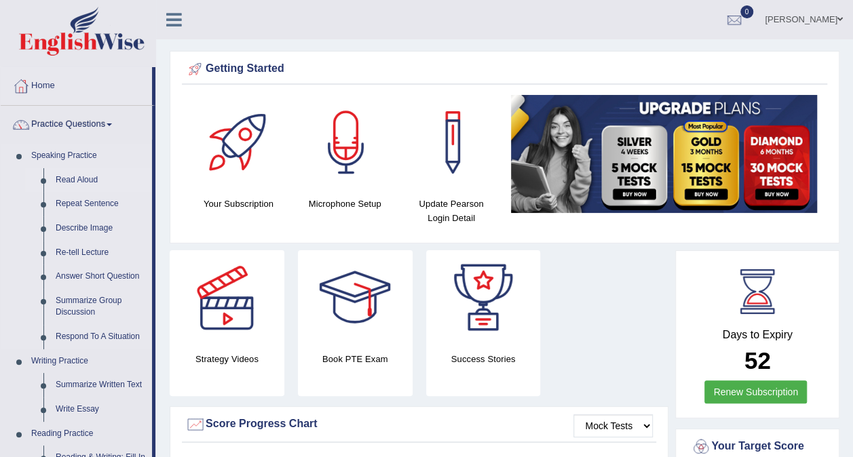
click at [92, 182] on link "Read Aloud" at bounding box center [101, 180] width 102 height 24
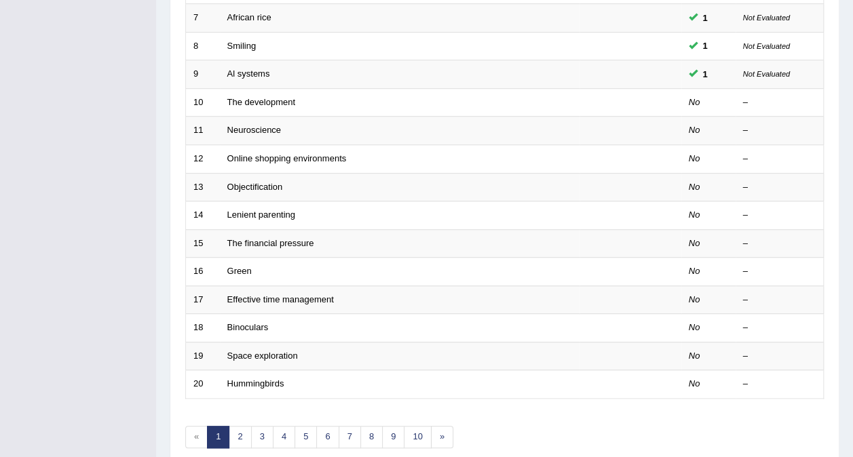
scroll to position [396, 0]
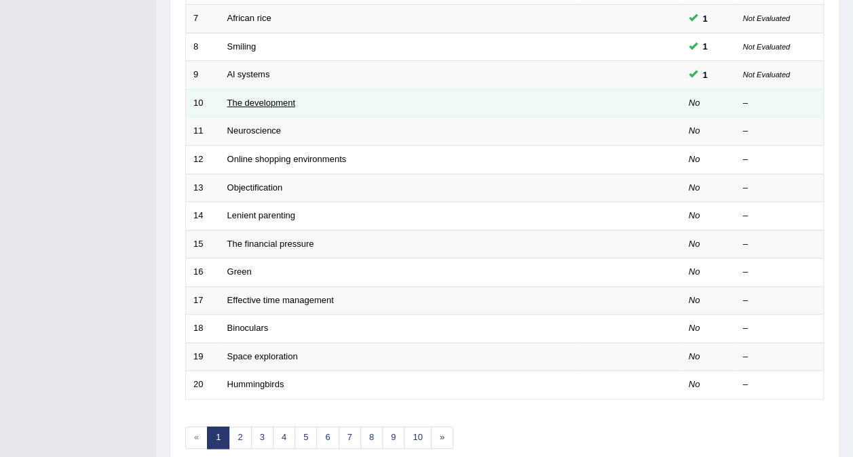
click at [244, 98] on link "The development" at bounding box center [261, 103] width 68 height 10
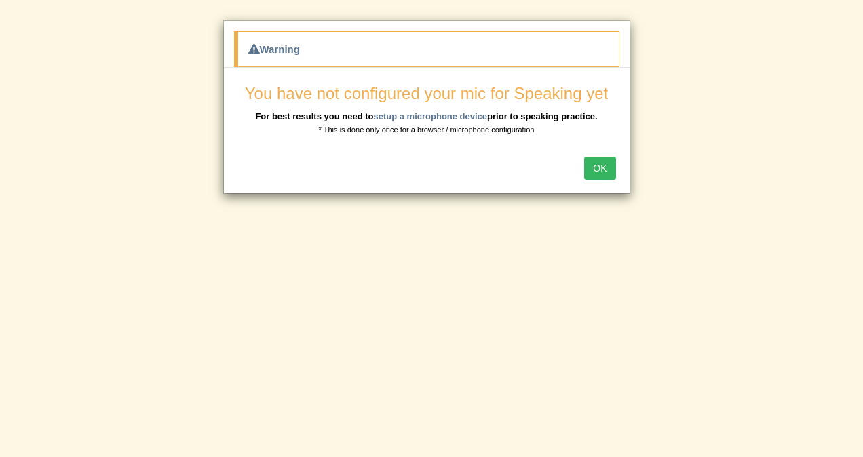
click at [594, 161] on button "OK" at bounding box center [599, 168] width 31 height 23
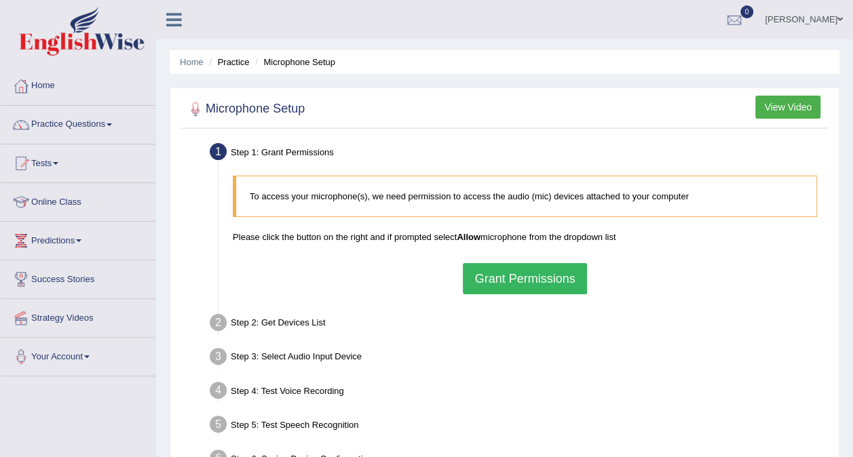
click at [514, 277] on button "Grant Permissions" at bounding box center [524, 278] width 123 height 31
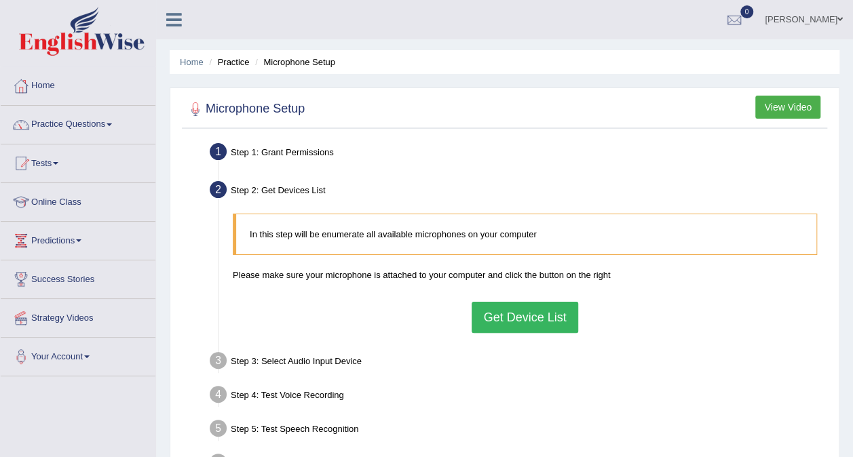
click at [505, 318] on button "Get Device List" at bounding box center [525, 317] width 106 height 31
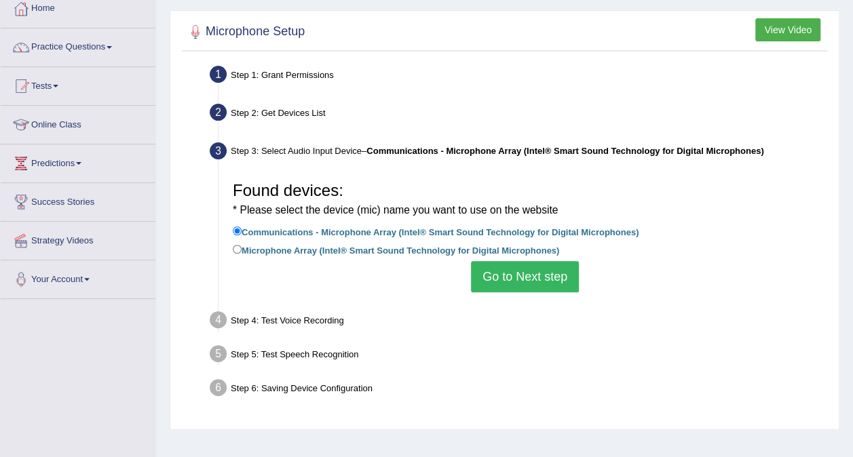
scroll to position [84, 0]
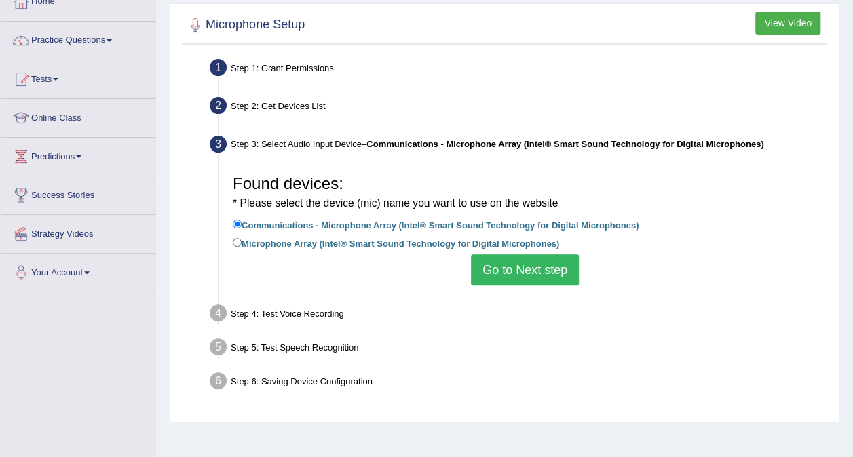
click at [517, 271] on button "Go to Next step" at bounding box center [525, 269] width 108 height 31
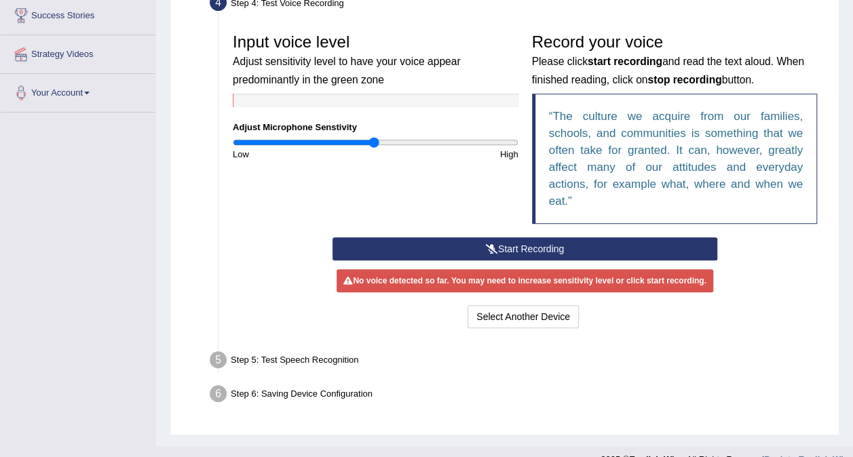
scroll to position [265, 0]
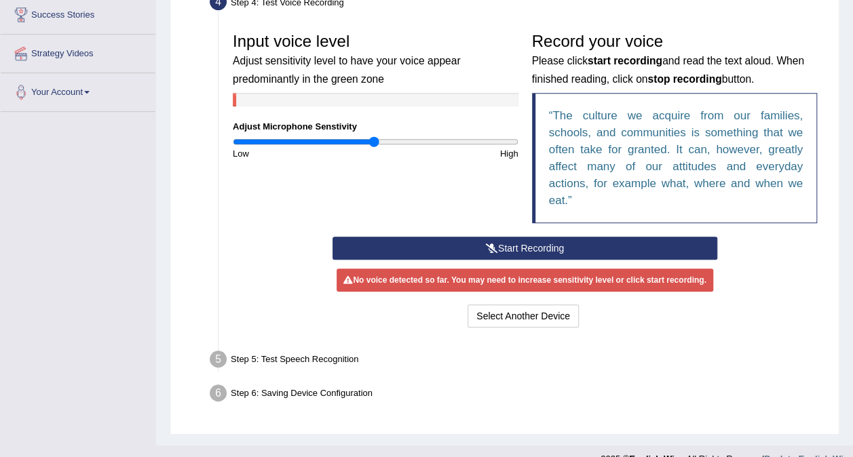
click at [514, 248] on button "Start Recording" at bounding box center [524, 248] width 385 height 23
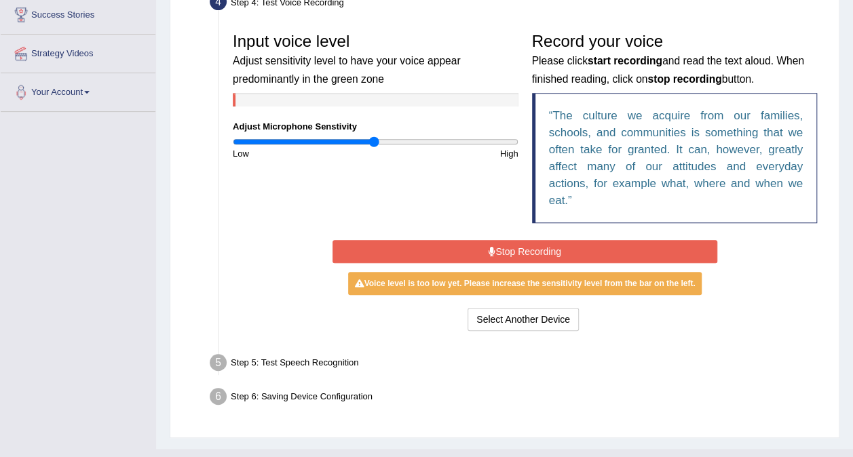
click at [514, 248] on button "Stop Recording" at bounding box center [524, 251] width 385 height 23
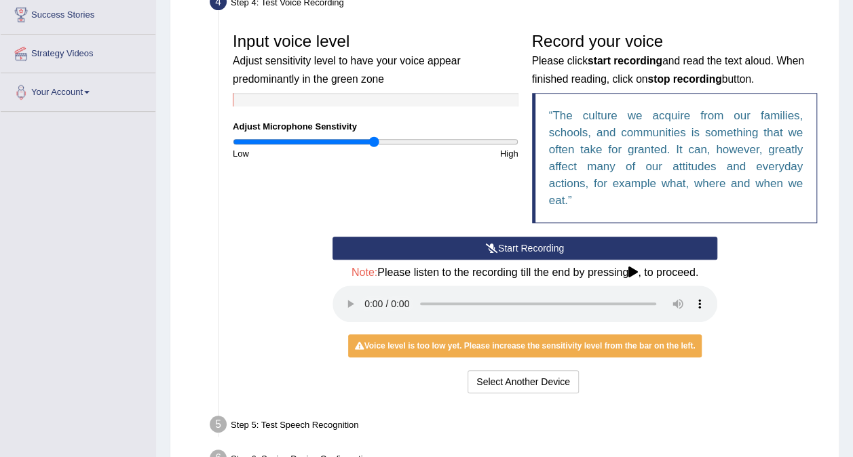
click at [512, 242] on button "Start Recording" at bounding box center [524, 248] width 385 height 23
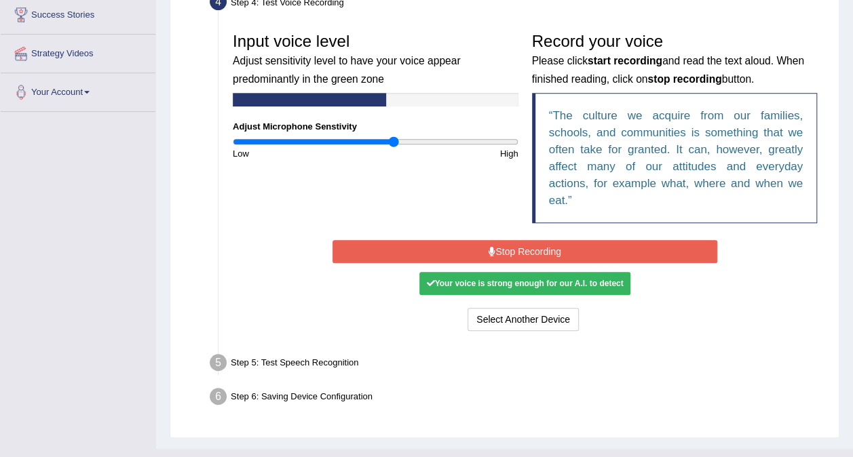
type input "1.14"
click at [394, 142] on input "range" at bounding box center [376, 141] width 286 height 11
click at [553, 282] on div "Your voice is strong enough for our A.I. to detect" at bounding box center [524, 283] width 210 height 23
click at [533, 250] on button "Stop Recording" at bounding box center [524, 251] width 385 height 23
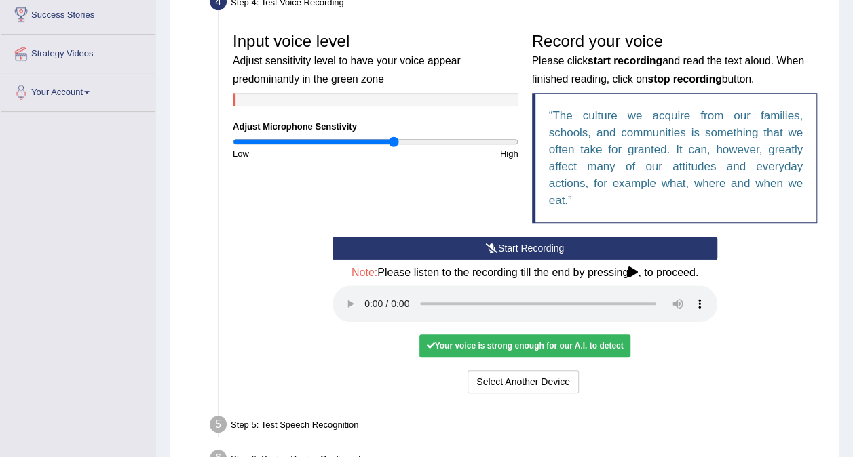
click at [552, 343] on div "Your voice is strong enough for our A.I. to detect" at bounding box center [524, 346] width 210 height 23
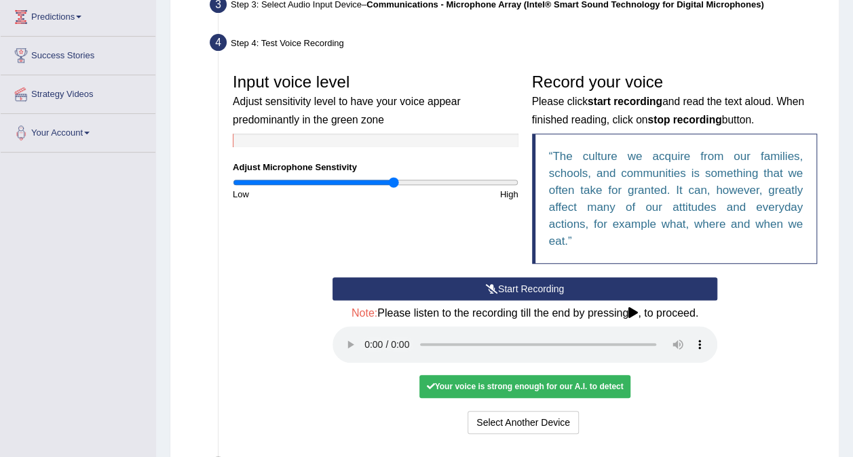
scroll to position [350, 0]
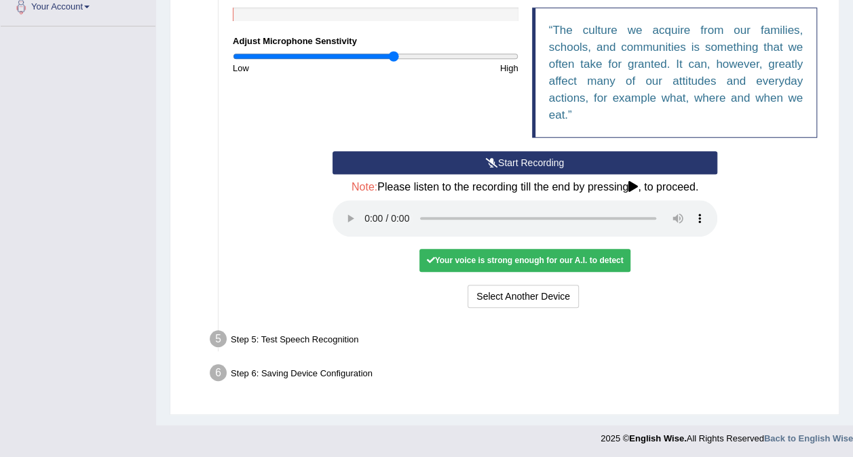
click at [585, 259] on div "Your voice is strong enough for our A.I. to detect" at bounding box center [524, 260] width 210 height 23
click at [550, 290] on button "Select Another Device" at bounding box center [523, 296] width 111 height 23
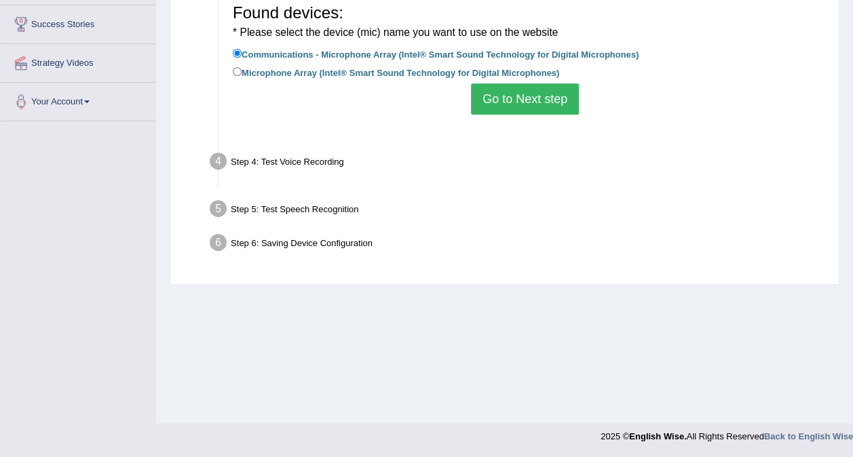
scroll to position [255, 0]
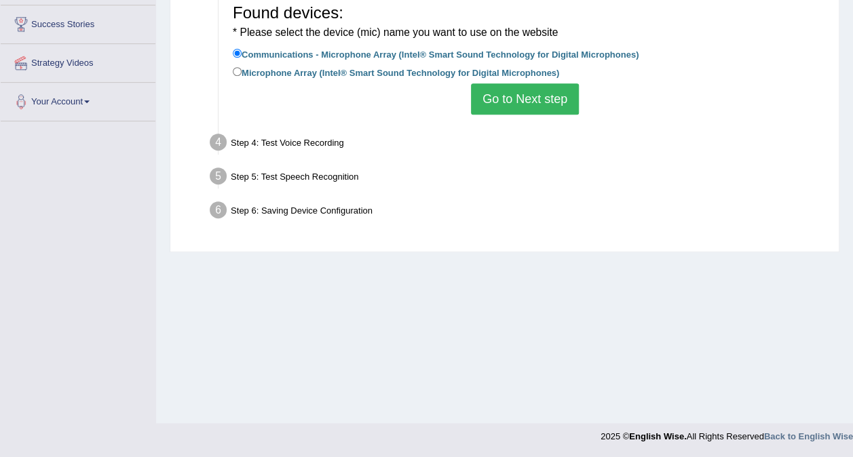
click at [540, 96] on button "Go to Next step" at bounding box center [525, 98] width 108 height 31
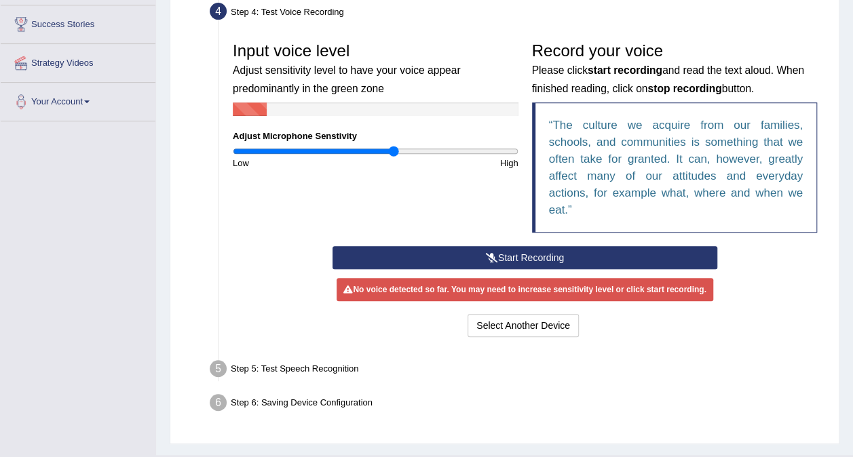
click at [506, 250] on button "Start Recording" at bounding box center [524, 257] width 385 height 23
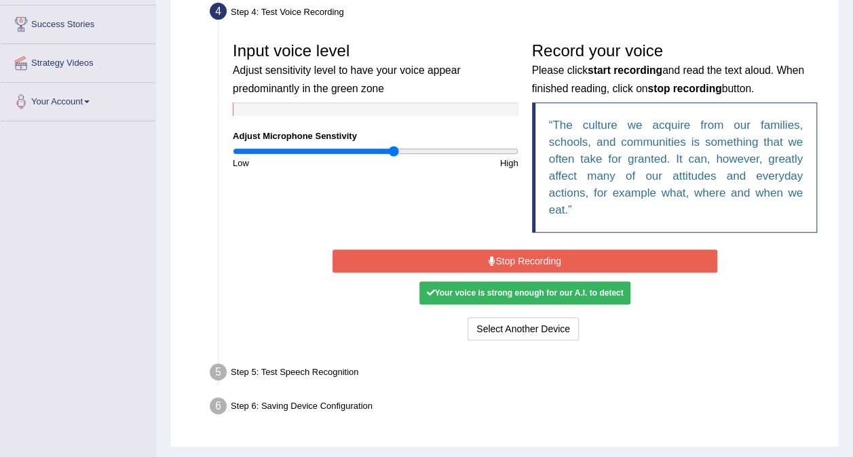
click at [554, 258] on button "Stop Recording" at bounding box center [524, 261] width 385 height 23
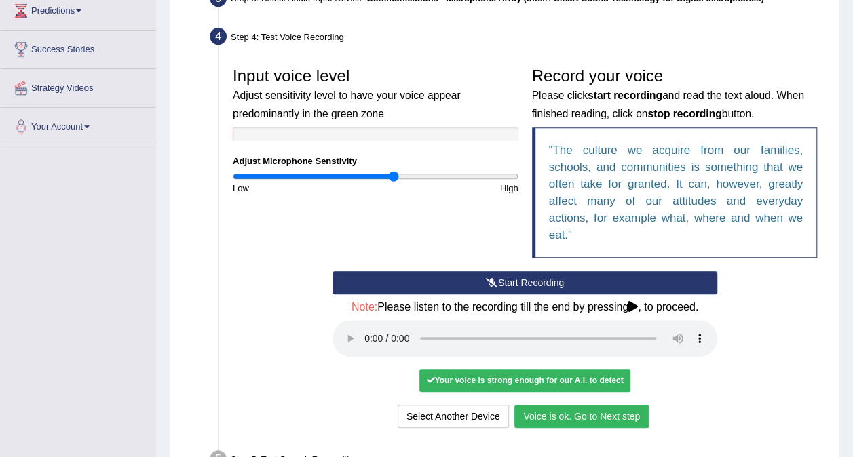
scroll to position [251, 0]
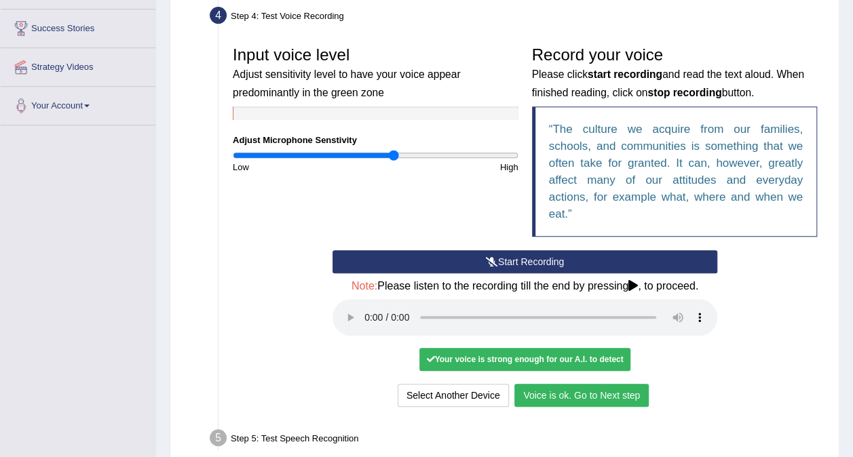
click at [569, 394] on button "Voice is ok. Go to Next step" at bounding box center [581, 395] width 134 height 23
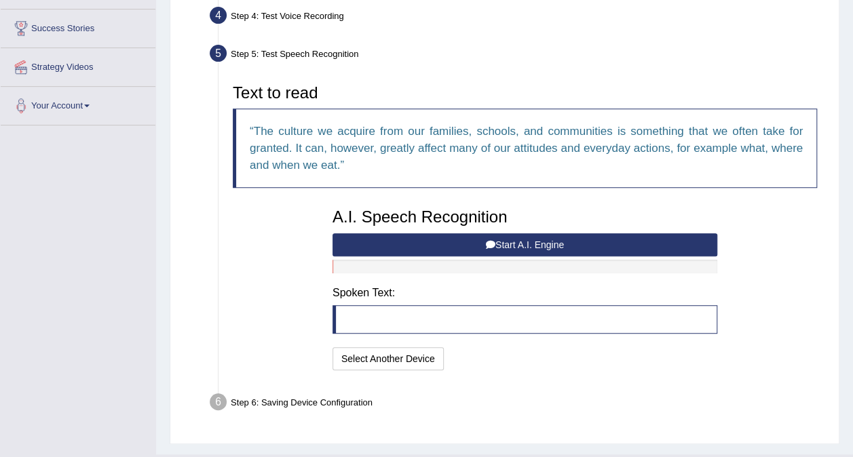
scroll to position [280, 0]
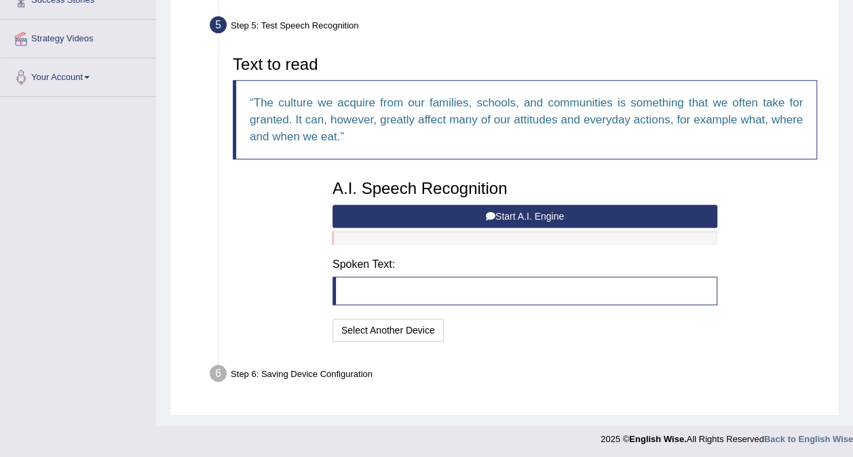
click at [421, 294] on blockquote at bounding box center [524, 291] width 385 height 28
click at [389, 283] on blockquote at bounding box center [524, 291] width 385 height 28
click at [357, 288] on blockquote at bounding box center [524, 291] width 385 height 28
click at [492, 209] on button "Start A.I. Engine" at bounding box center [524, 216] width 385 height 23
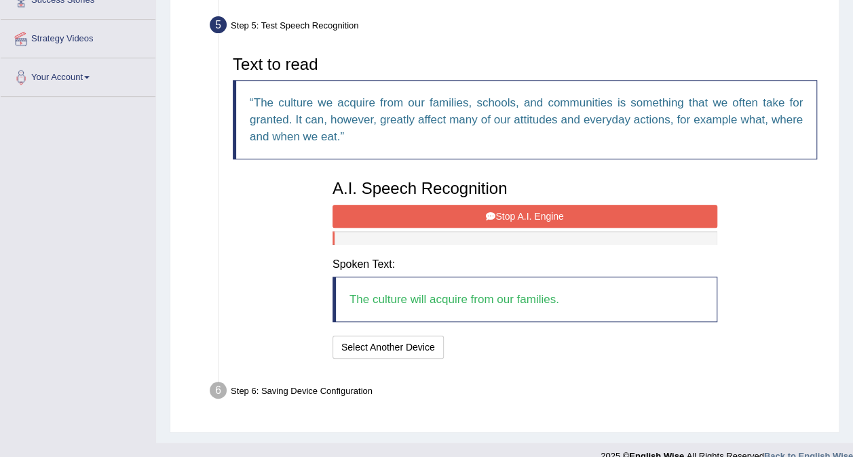
scroll to position [297, 0]
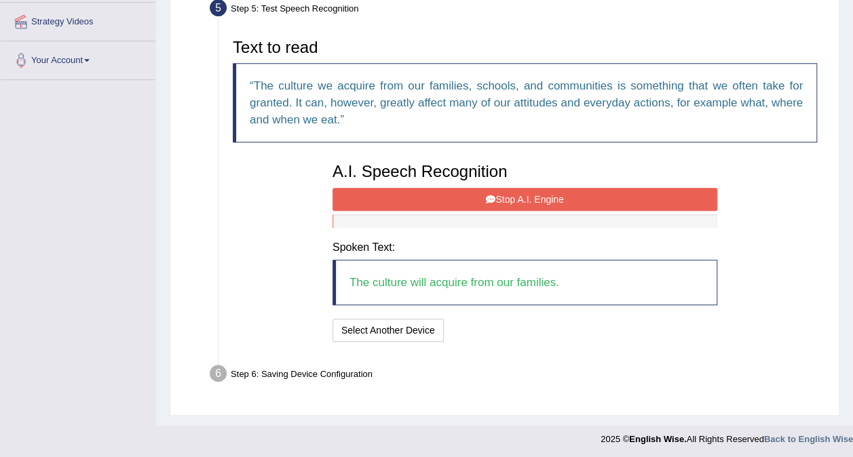
click at [512, 197] on button "Stop A.I. Engine" at bounding box center [524, 199] width 385 height 23
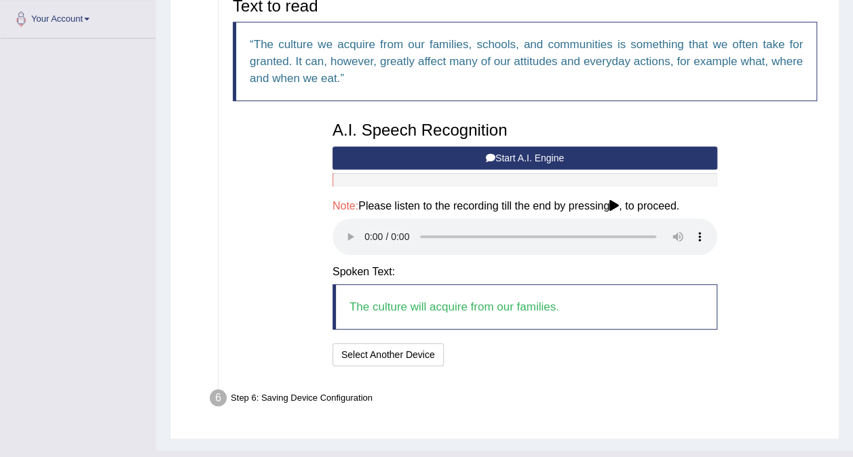
scroll to position [362, 0]
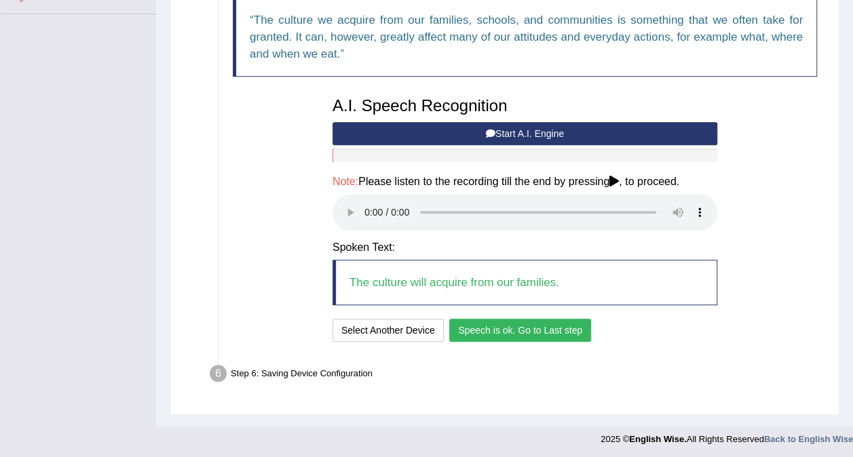
click at [489, 323] on button "Speech is ok. Go to Last step" at bounding box center [520, 330] width 142 height 23
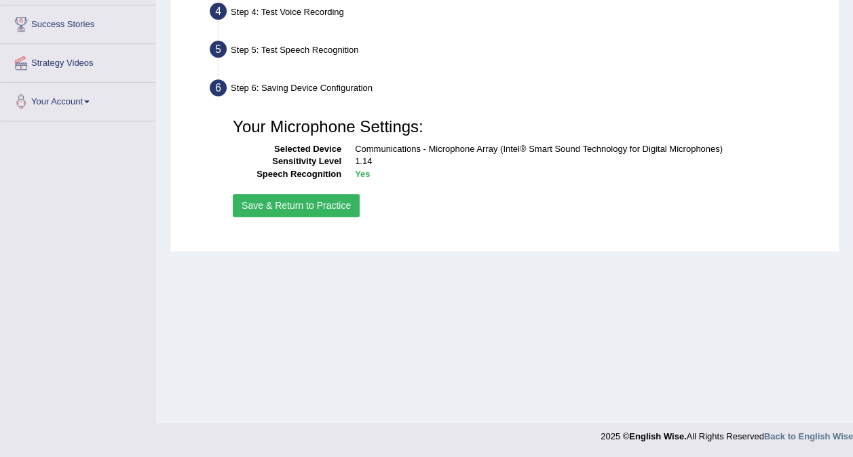
click at [307, 207] on button "Save & Return to Practice" at bounding box center [296, 205] width 127 height 23
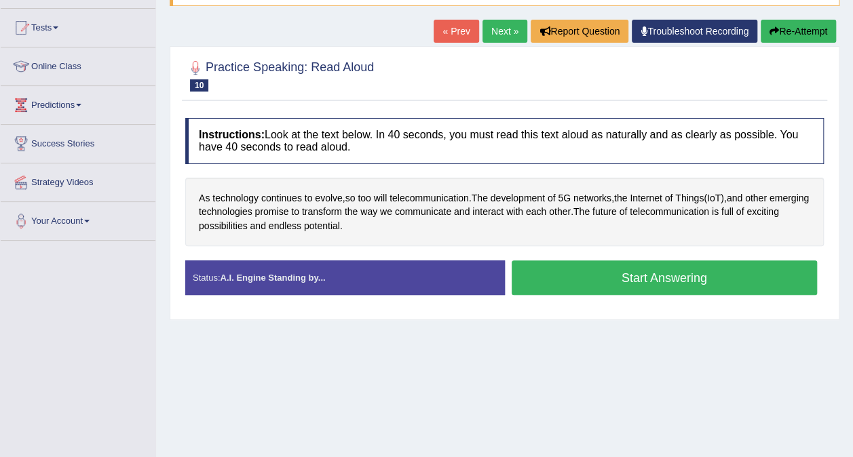
scroll to position [140, 0]
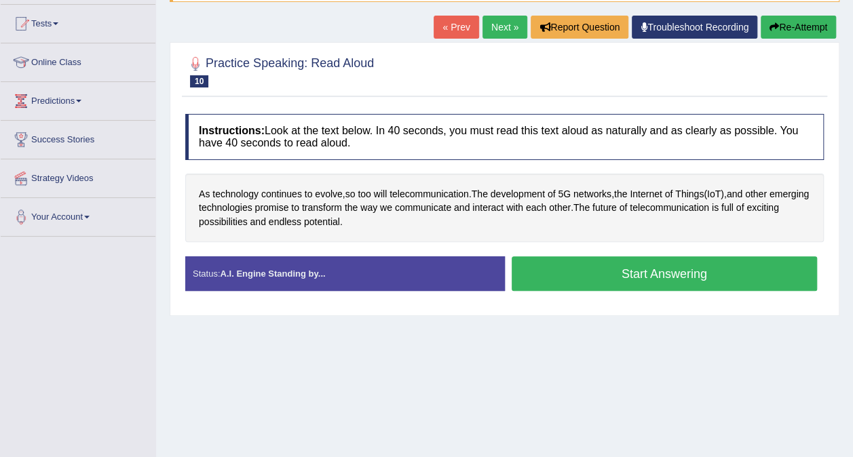
click at [633, 259] on button "Start Answering" at bounding box center [665, 273] width 306 height 35
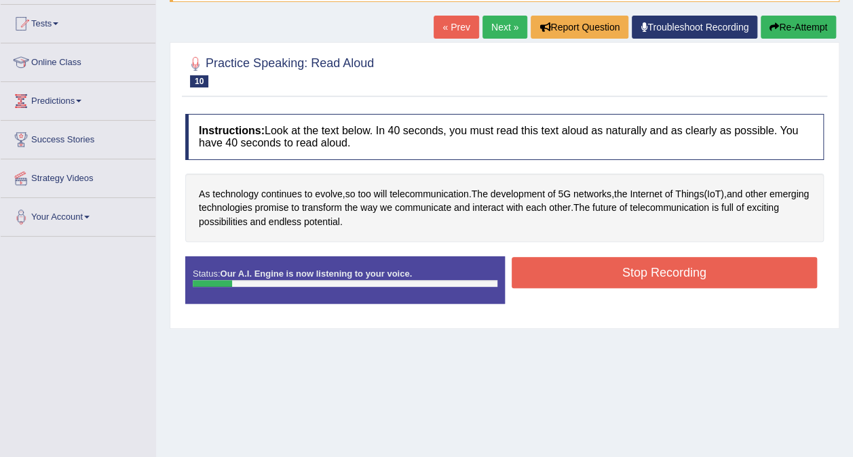
click at [601, 264] on button "Stop Recording" at bounding box center [665, 272] width 306 height 31
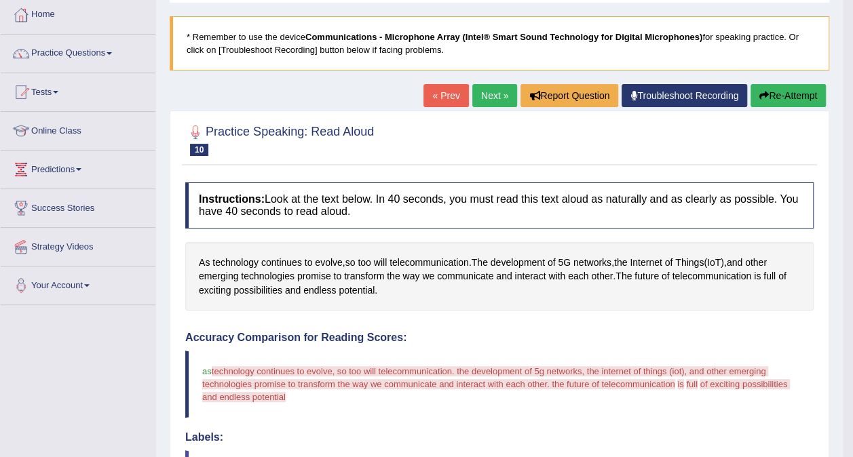
scroll to position [69, 0]
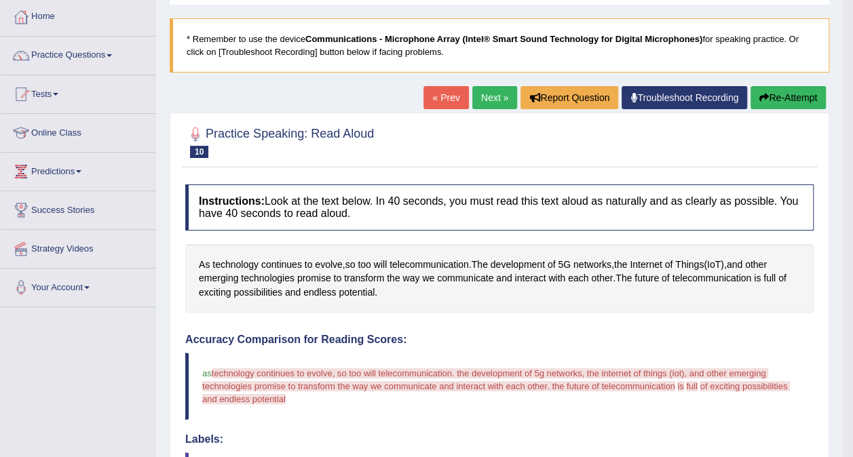
click at [786, 98] on button "Re-Attempt" at bounding box center [787, 97] width 75 height 23
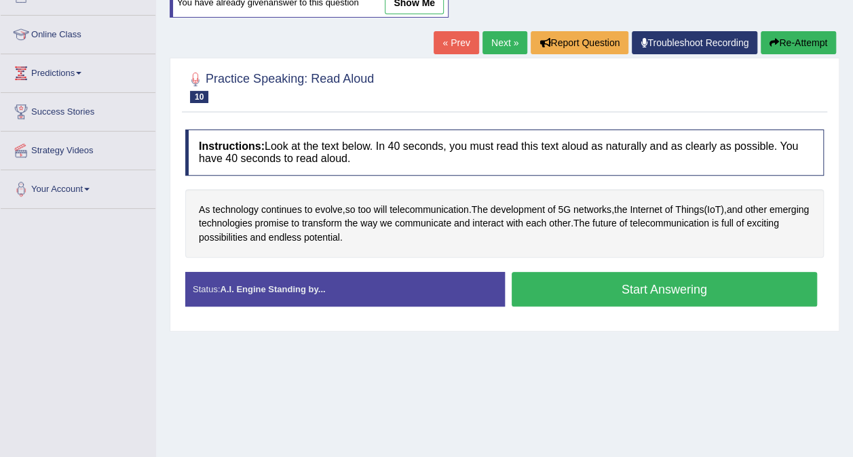
scroll to position [168, 0]
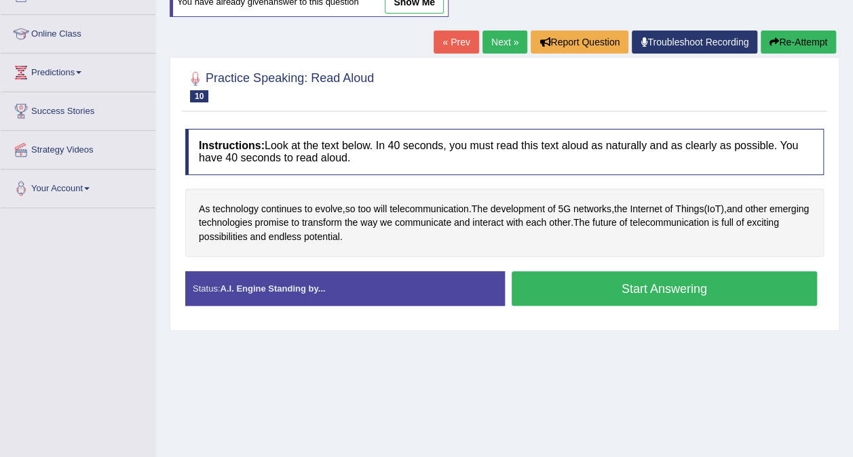
click at [627, 283] on button "Start Answering" at bounding box center [665, 288] width 306 height 35
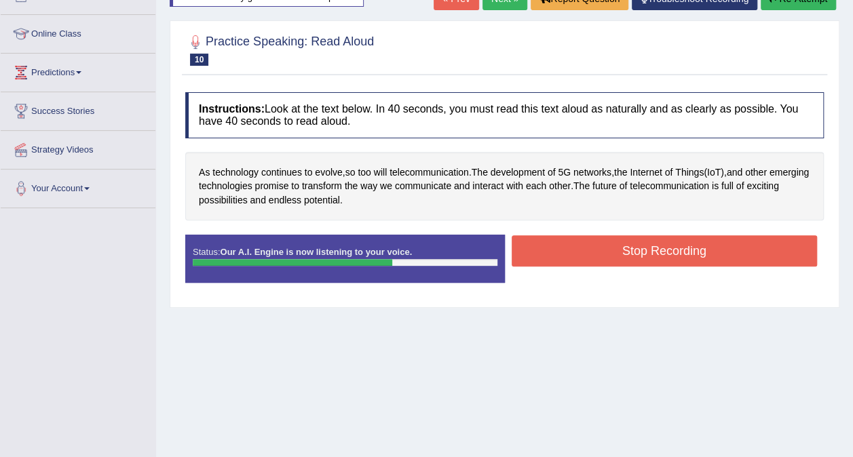
click at [634, 251] on button "Stop Recording" at bounding box center [665, 250] width 306 height 31
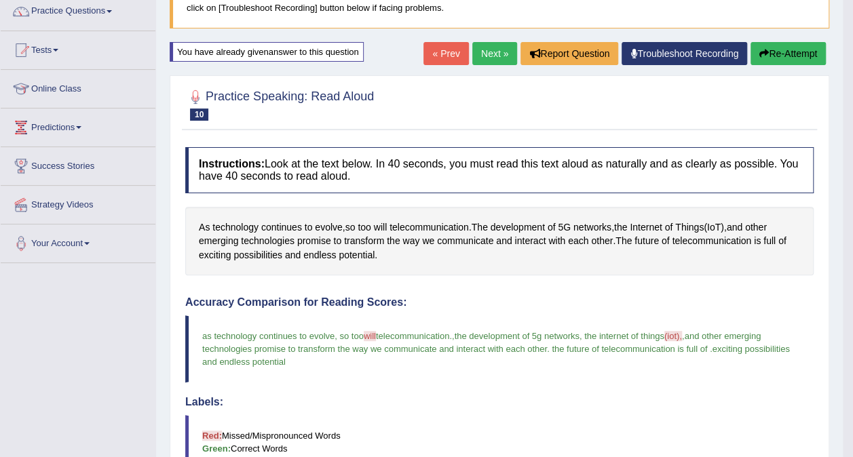
scroll to position [113, 0]
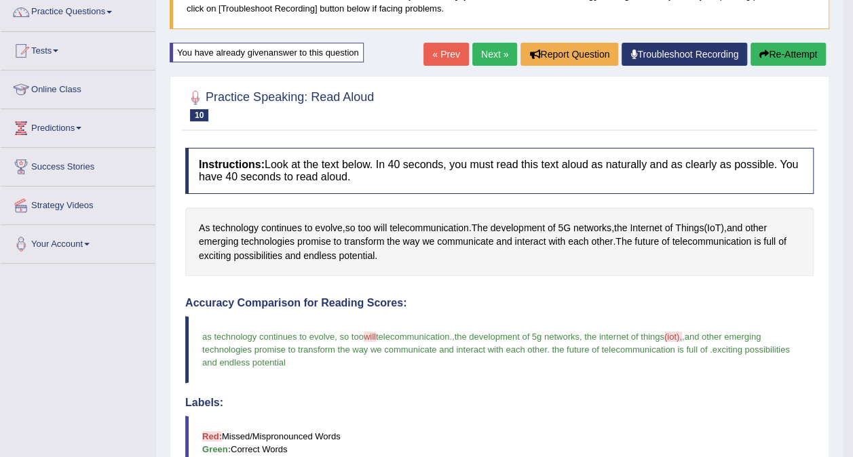
click at [776, 46] on button "Re-Attempt" at bounding box center [787, 54] width 75 height 23
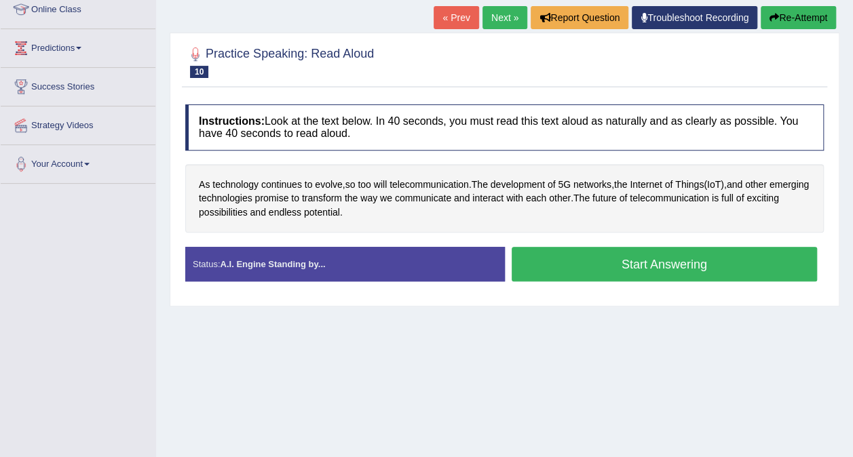
scroll to position [199, 0]
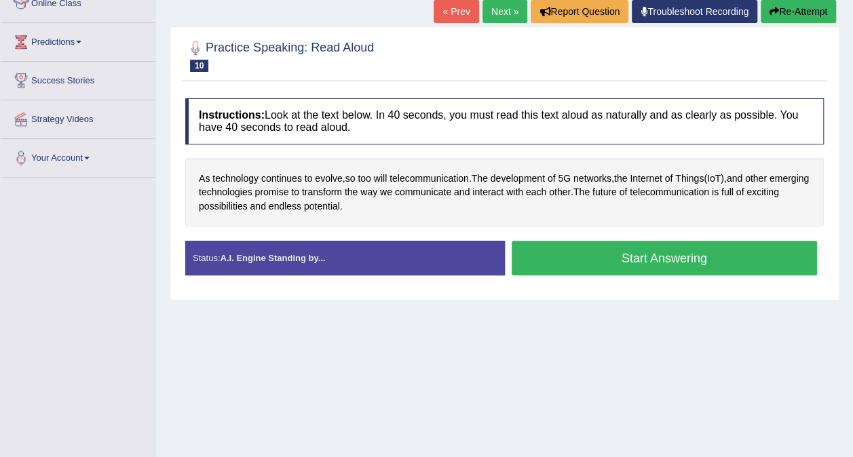
click at [598, 253] on button "Start Answering" at bounding box center [665, 258] width 306 height 35
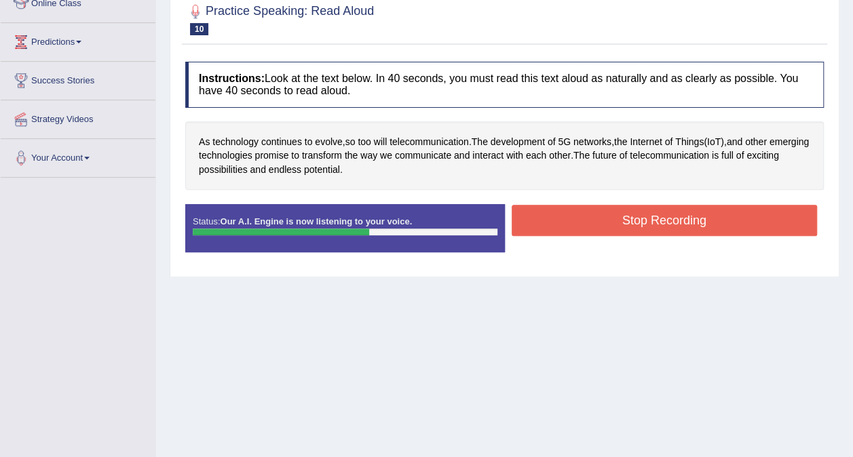
click at [641, 225] on button "Stop Recording" at bounding box center [665, 220] width 306 height 31
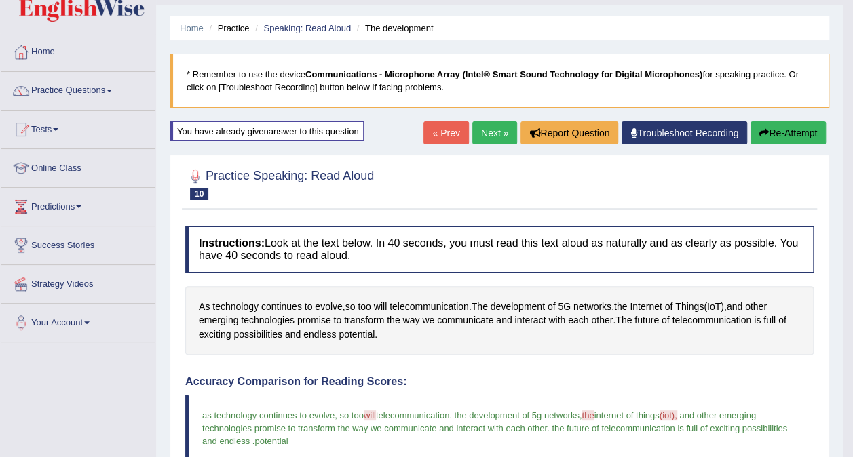
scroll to position [0, 0]
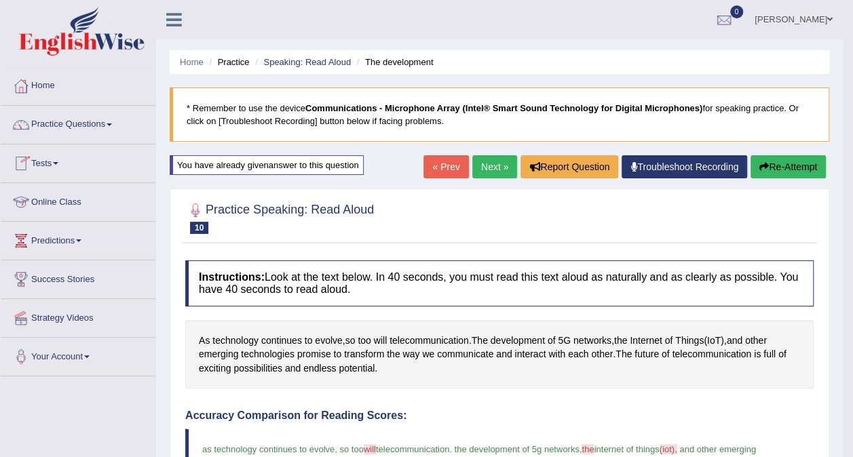
click at [61, 196] on link "Online Class" at bounding box center [78, 200] width 155 height 34
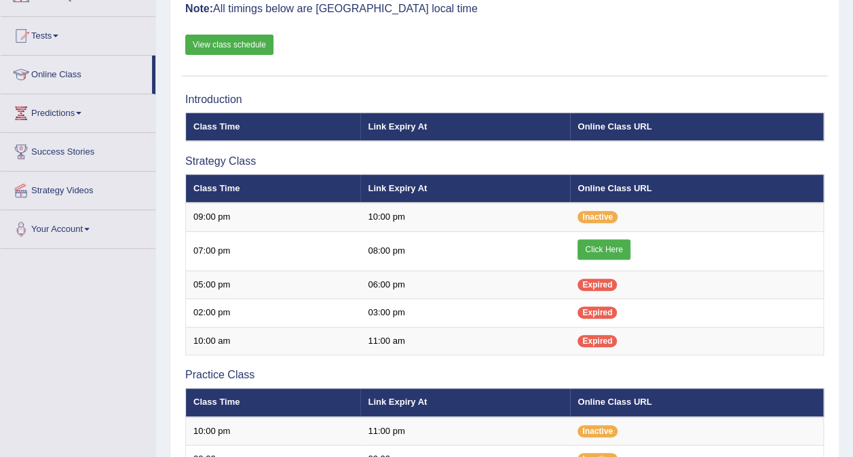
scroll to position [140, 0]
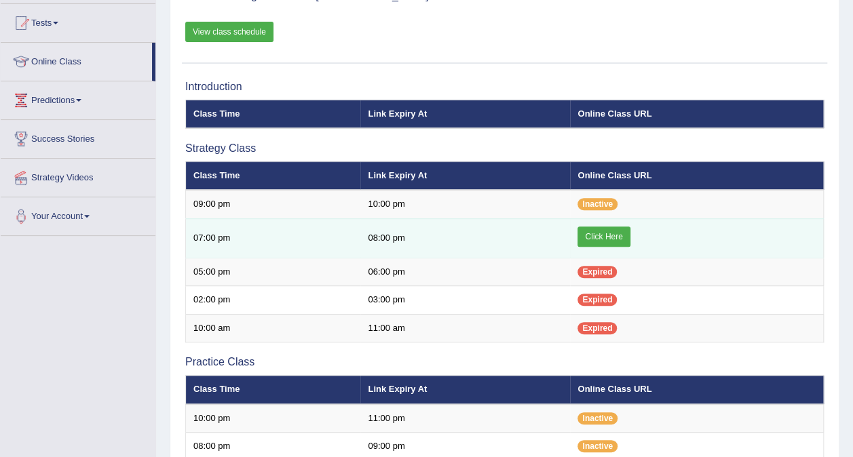
click at [614, 236] on link "Click Here" at bounding box center [603, 237] width 52 height 20
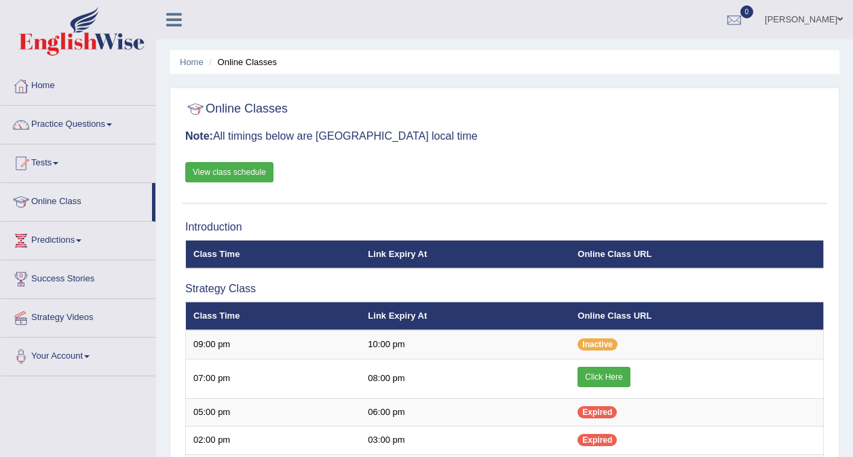
scroll to position [140, 0]
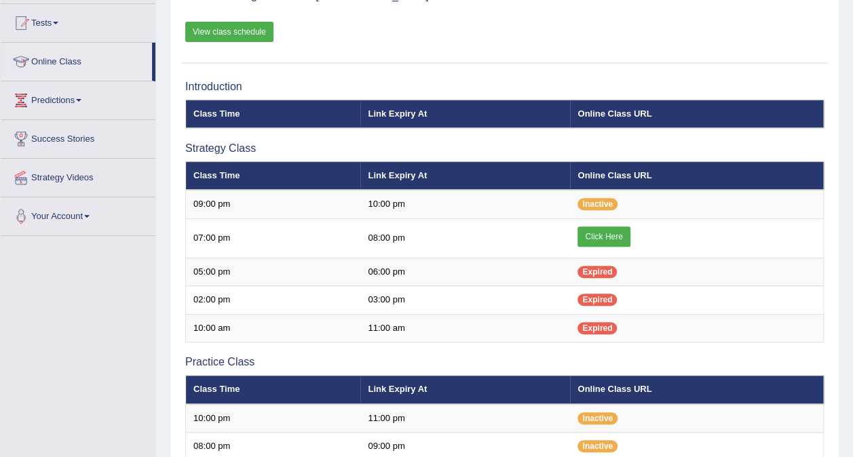
scroll to position [140, 0]
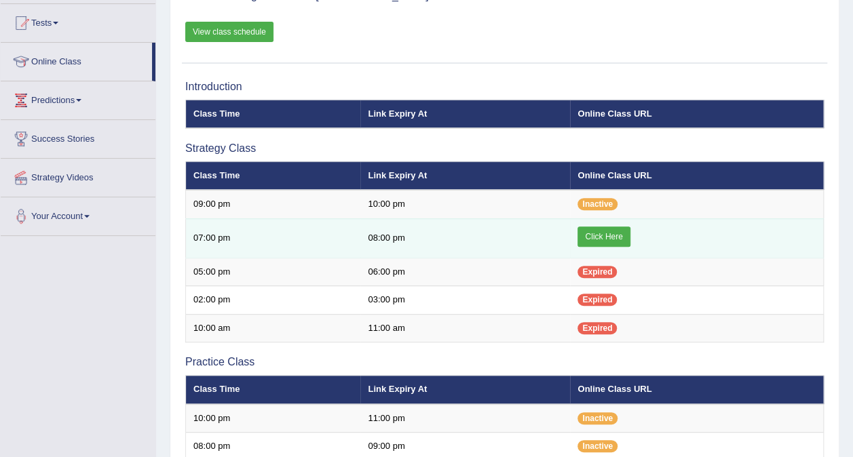
click at [603, 227] on link "Click Here" at bounding box center [603, 237] width 52 height 20
